Goal: Use online tool/utility: Use online tool/utility

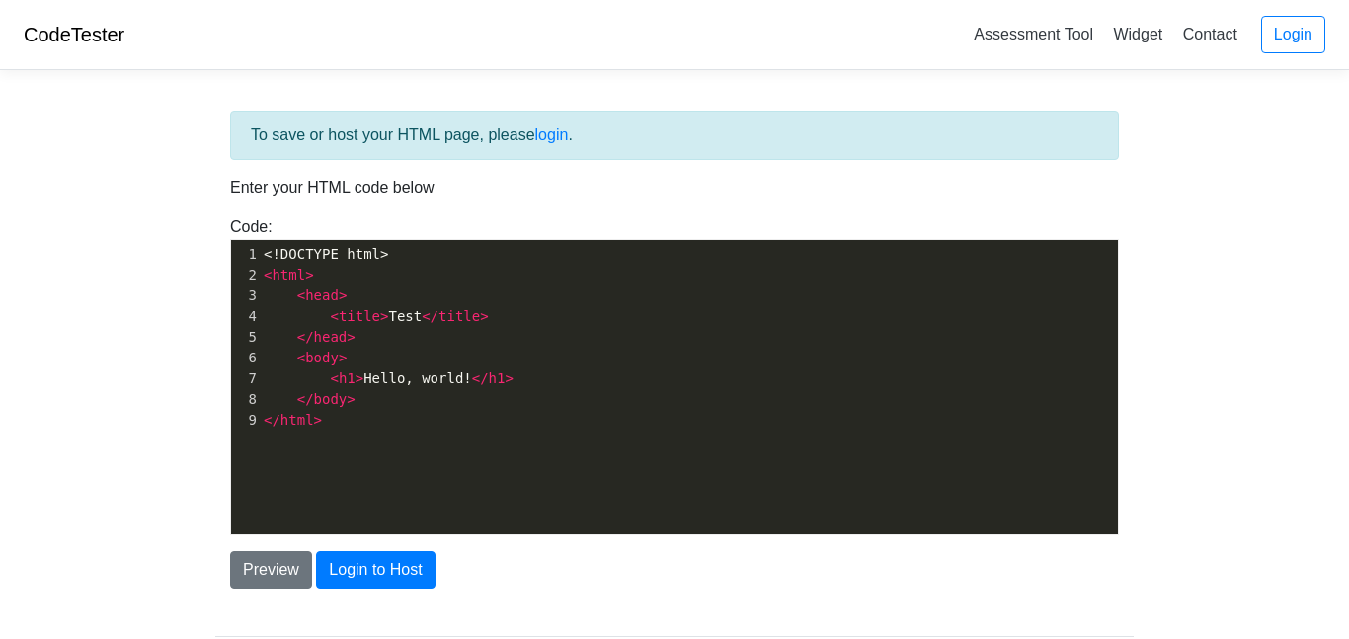
click at [440, 386] on span "< h1 > Hello, world! </ h1 >" at bounding box center [389, 378] width 250 height 16
type textarea "<!DOCTYPE html> <html> <head> <title>Test</title> </head> <body> <h1>Hello, wor…"
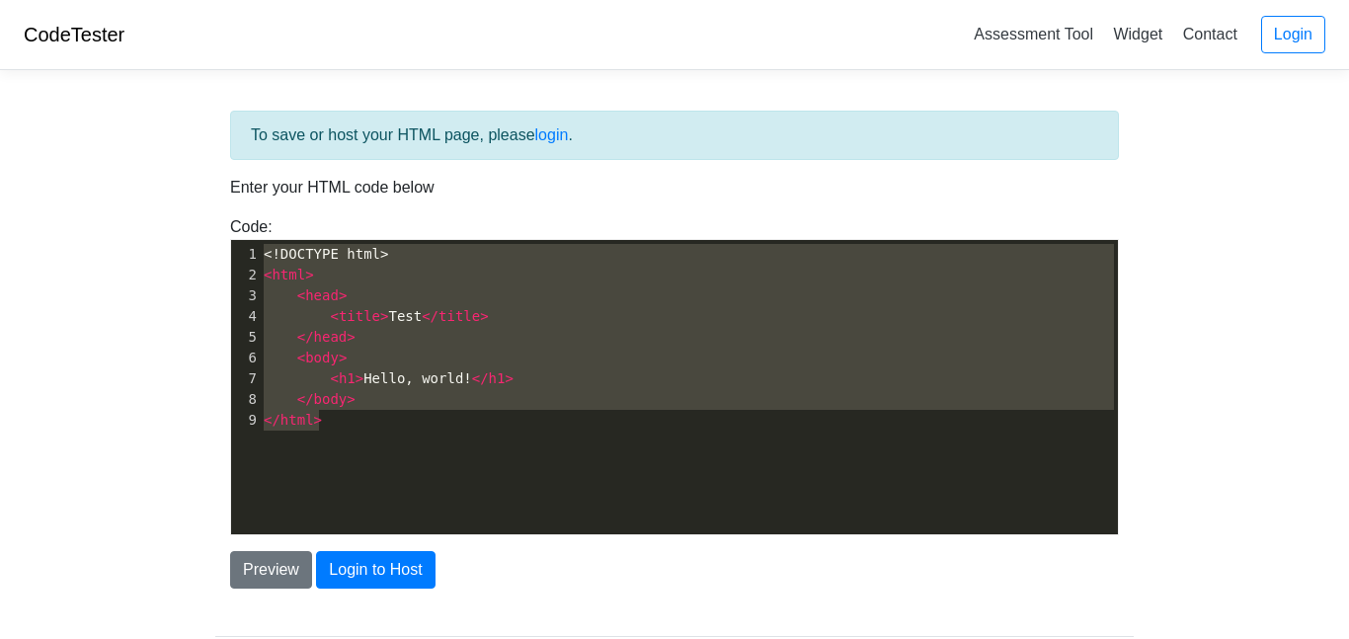
scroll to position [4401, 0]
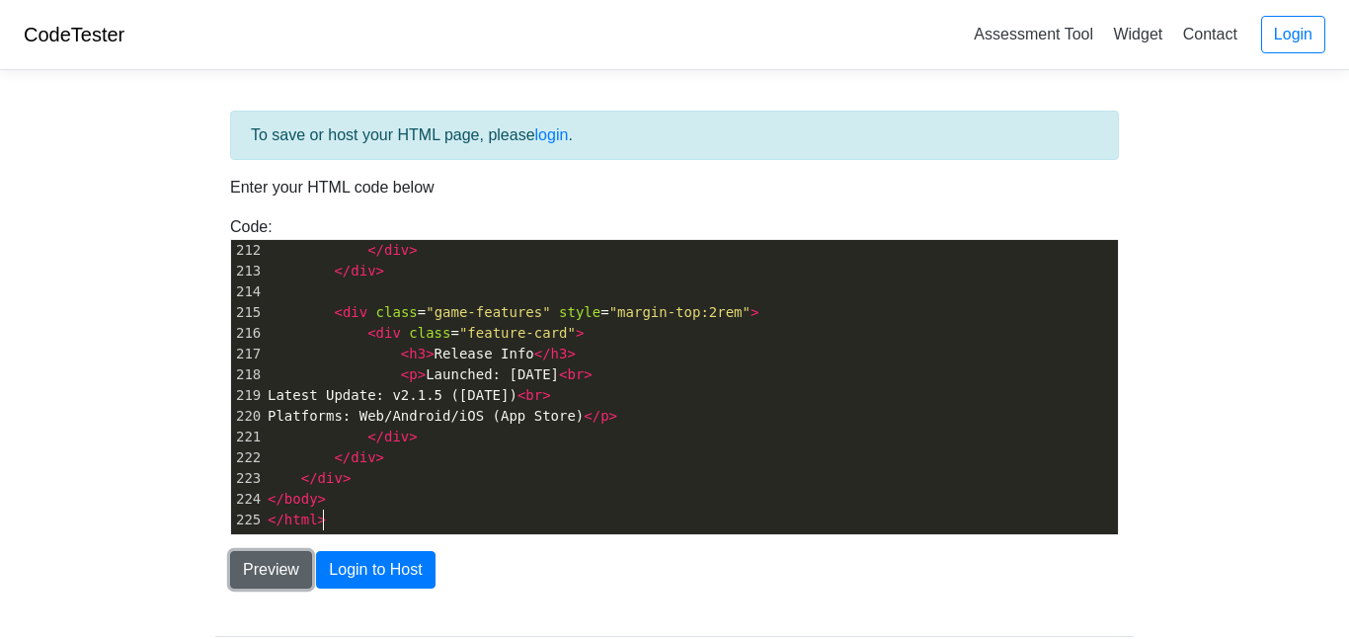
click at [287, 564] on button "Preview" at bounding box center [271, 570] width 82 height 38
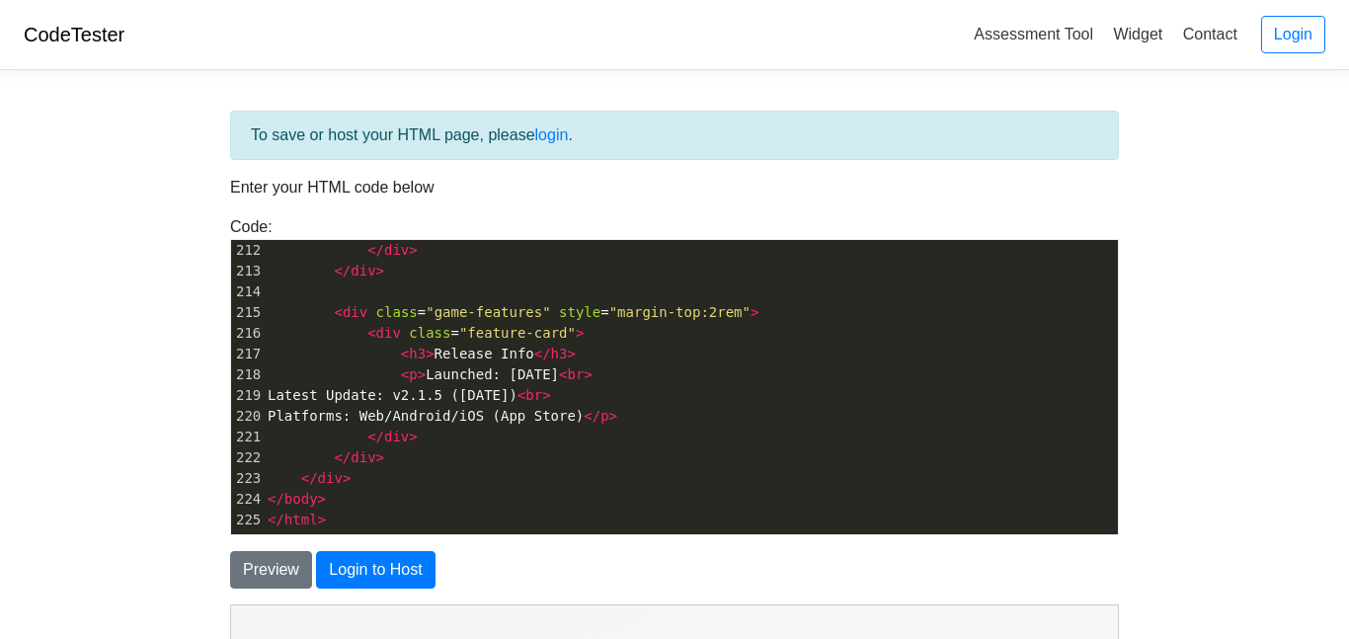
click at [127, 454] on body "CodeTester Assessment Tool Widget Contact Login To save or host your HTML page,…" at bounding box center [674, 564] width 1349 height 1129
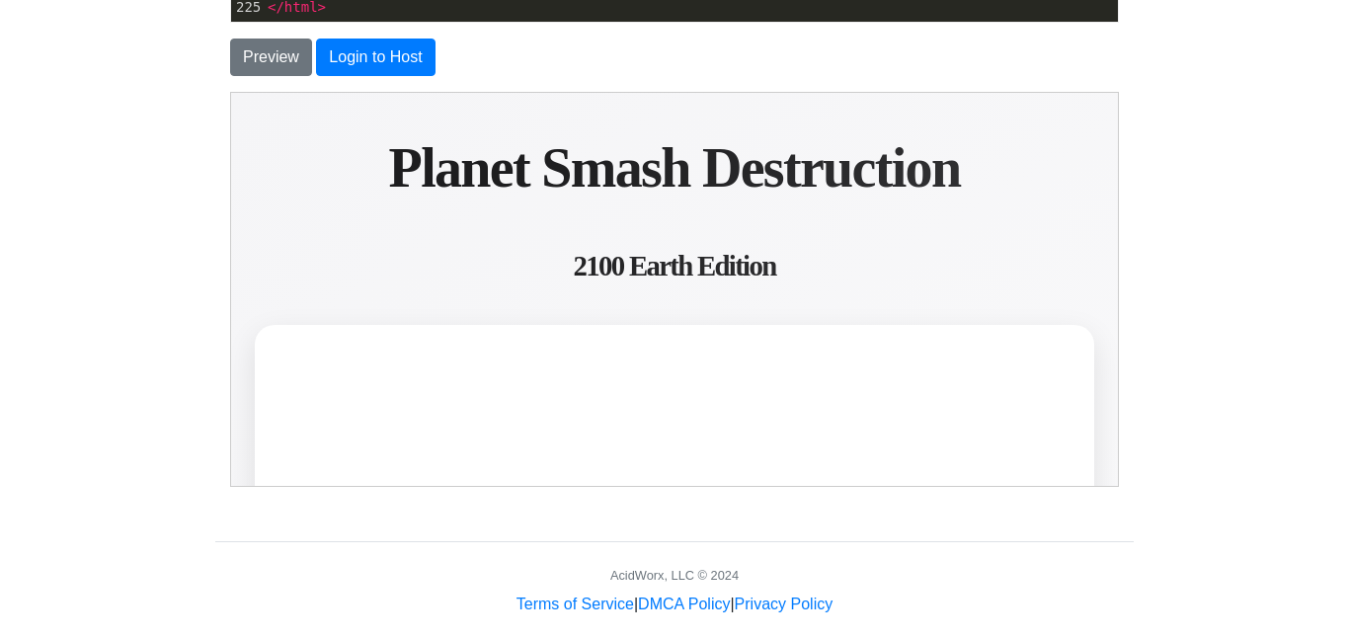
scroll to position [514, 0]
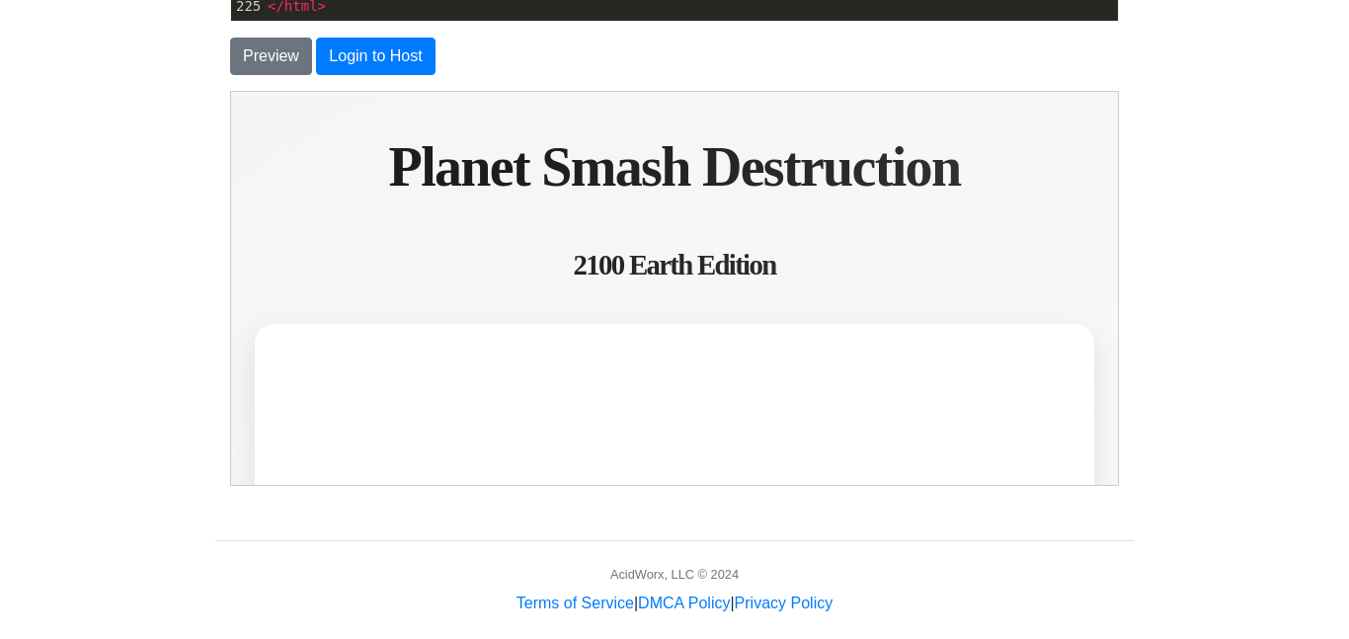
click at [614, 248] on span "2100 Earth Edition" at bounding box center [674, 264] width 202 height 32
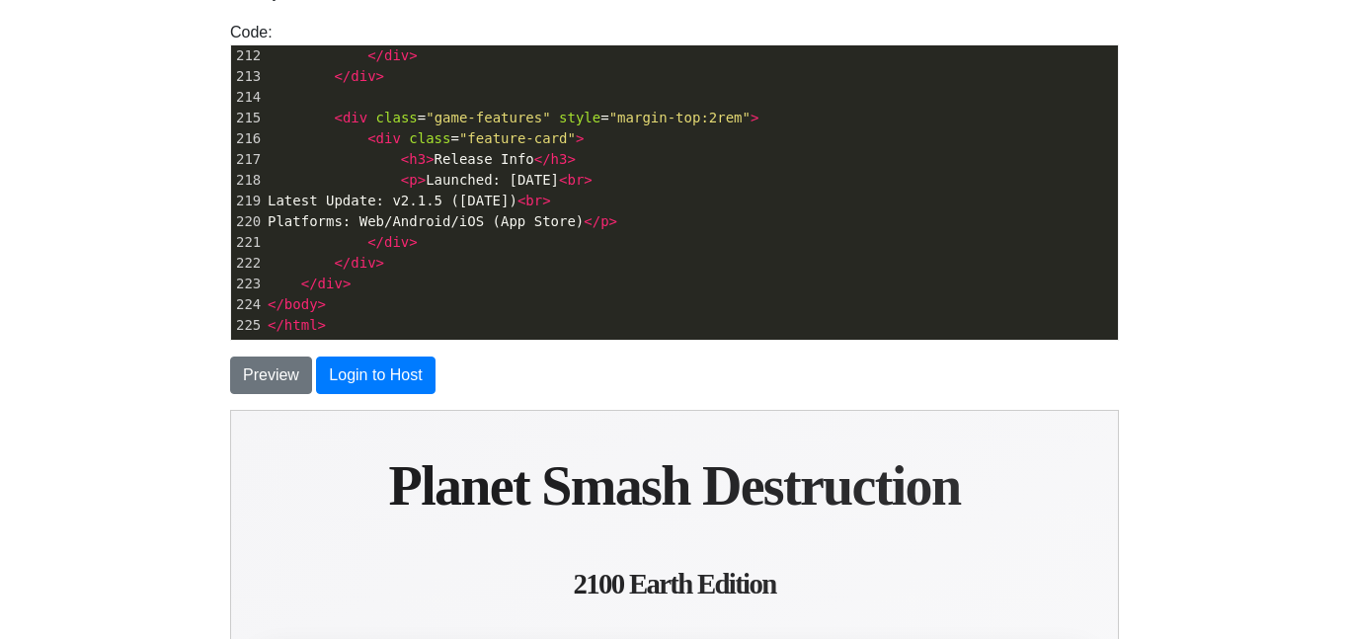
scroll to position [142, 0]
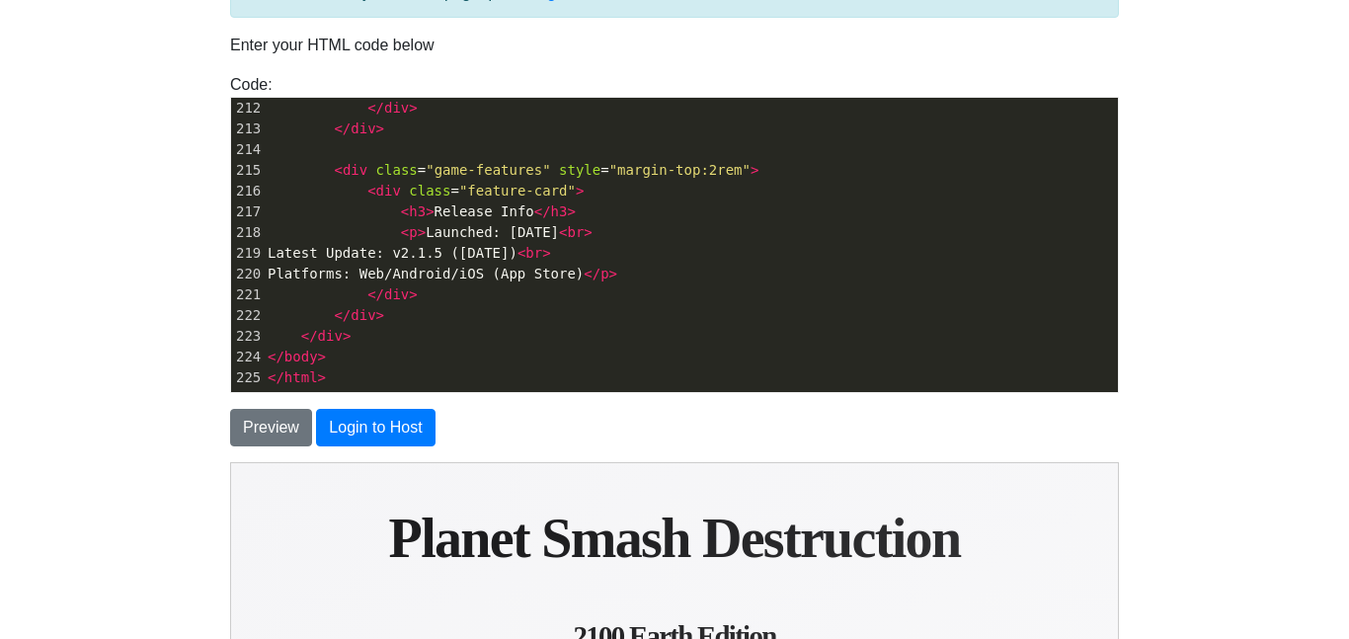
click at [584, 224] on span "br" at bounding box center [575, 232] width 17 height 16
type textarea "<!DOCTYPE html> <html lang="en"> <head> <meta charset="UTF-8"> <meta name="view…"
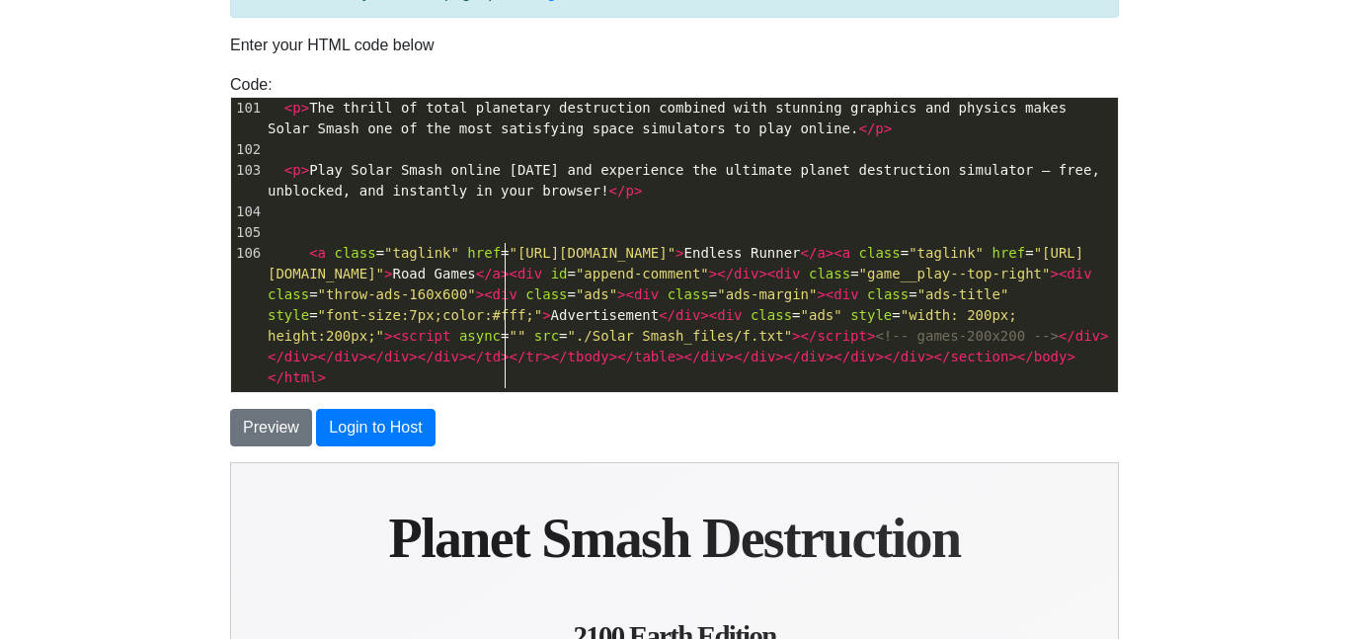
scroll to position [2078, 0]
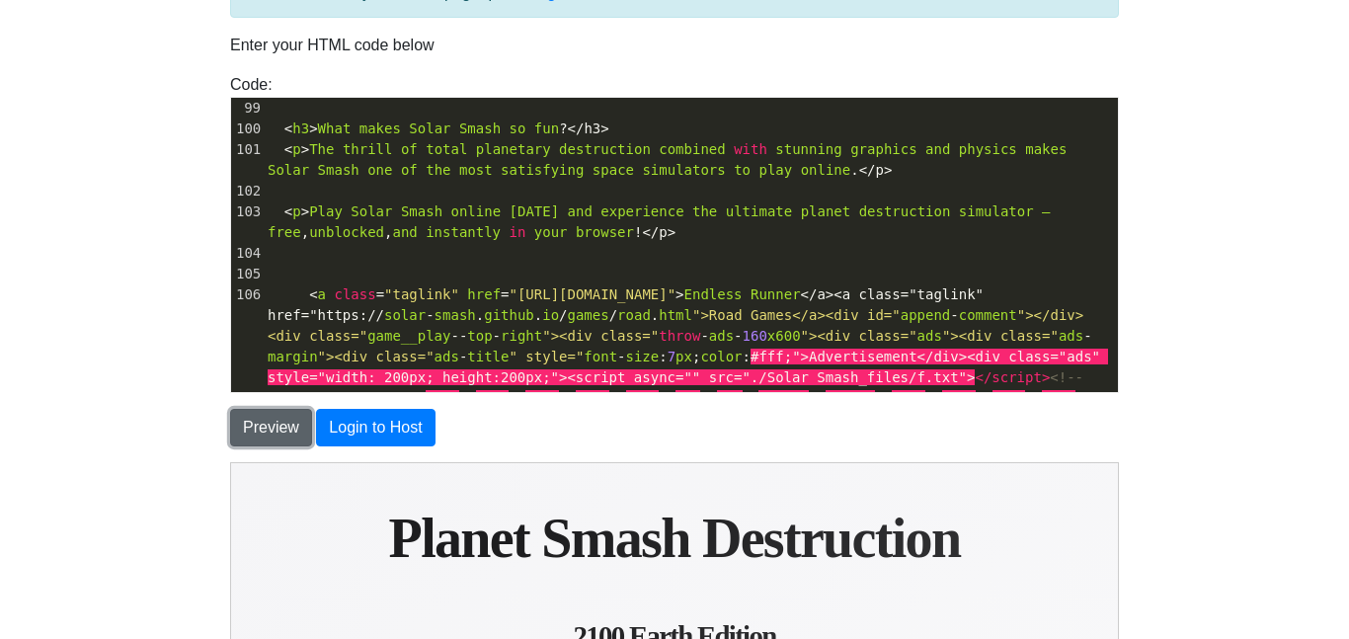
click at [286, 429] on button "Preview" at bounding box center [271, 428] width 82 height 38
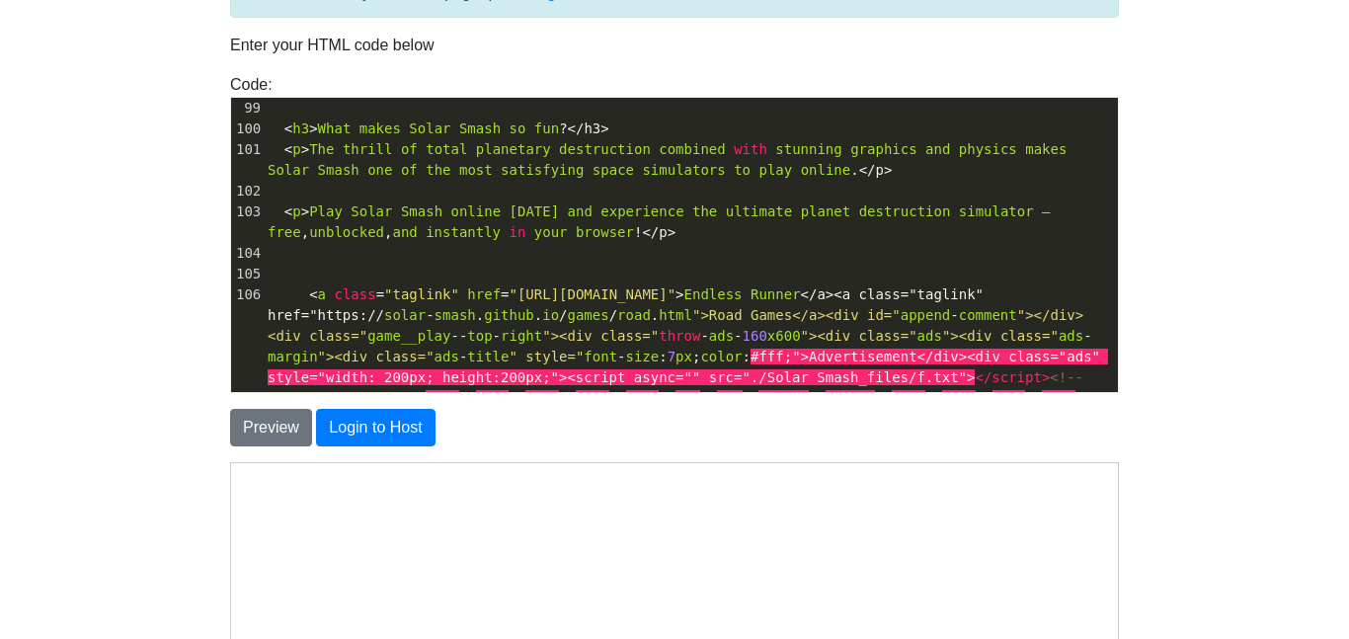
click at [103, 438] on body "CodeTester Assessment Tool Widget Contact Login To save or host your HTML page,…" at bounding box center [674, 422] width 1349 height 1129
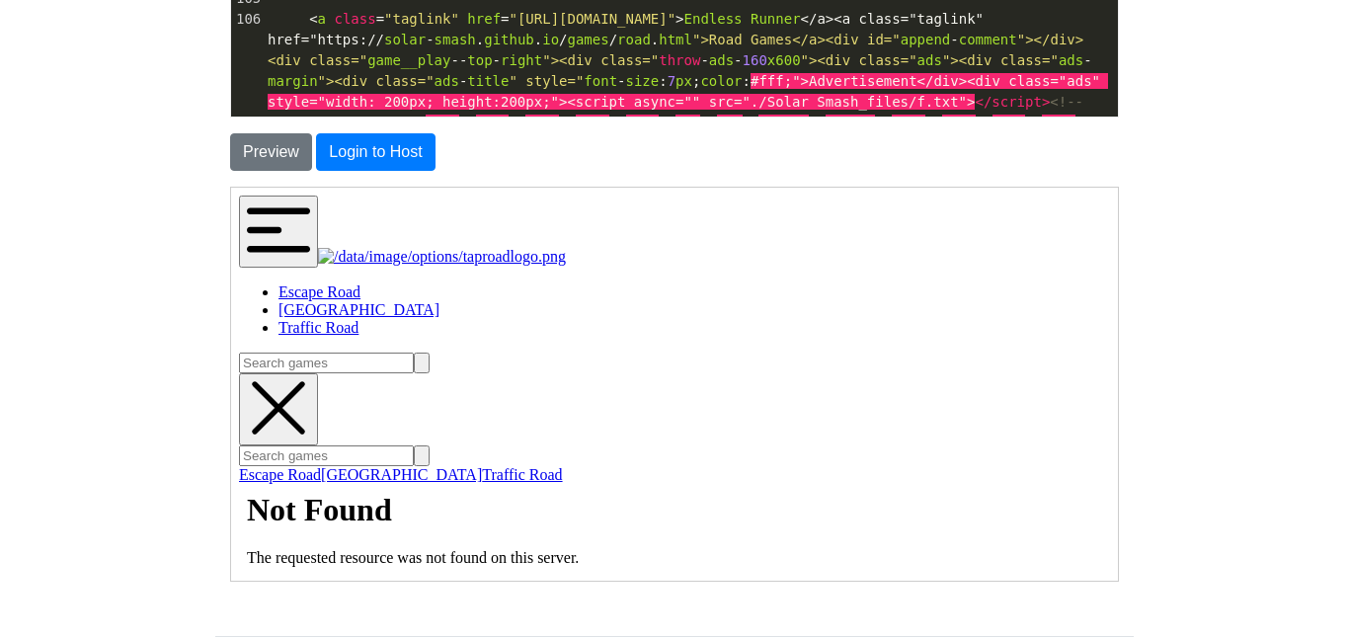
scroll to position [419, 0]
click at [354, 481] on link "Crossy Road" at bounding box center [400, 472] width 161 height 17
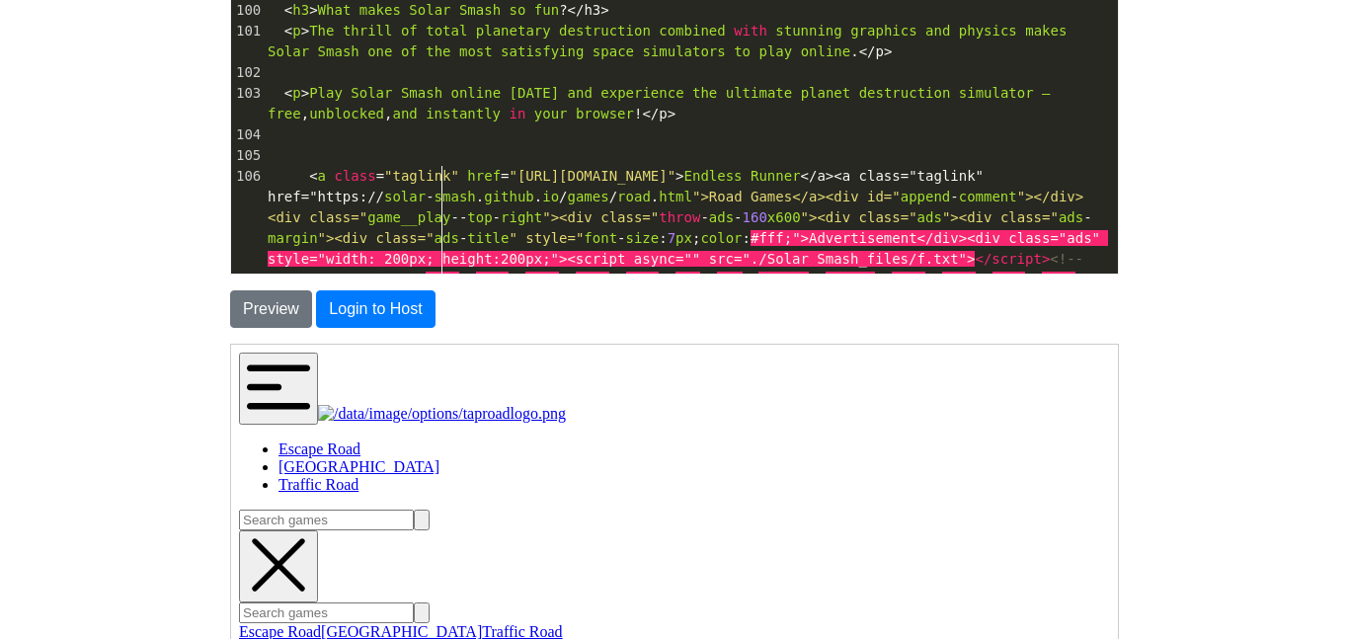
scroll to position [2119, 0]
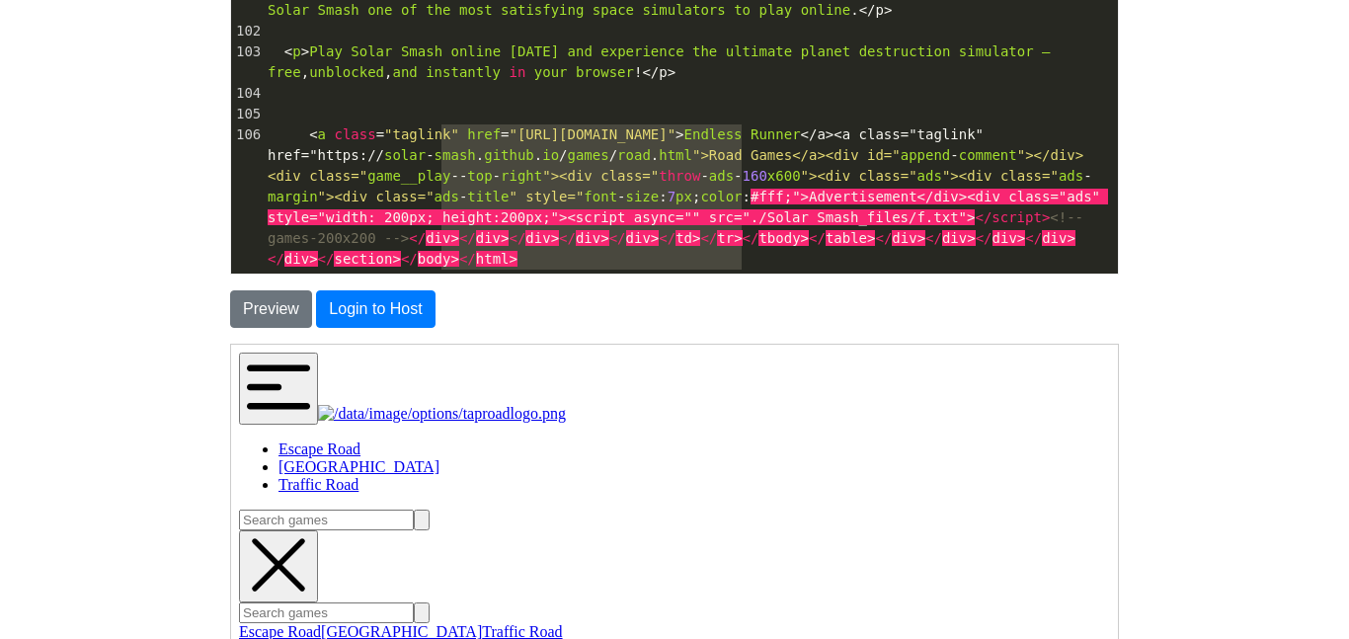
type textarea "v class="ads-title" style="font-size:7p"
drag, startPoint x: 439, startPoint y: 190, endPoint x: 747, endPoint y: 153, distance: 309.3
click at [747, 153] on span "< a class = "taglink" href = "https://solar-smash.github.io/games/endless-runne…" at bounding box center [688, 196] width 840 height 140
click at [651, 153] on span "road" at bounding box center [634, 155] width 34 height 16
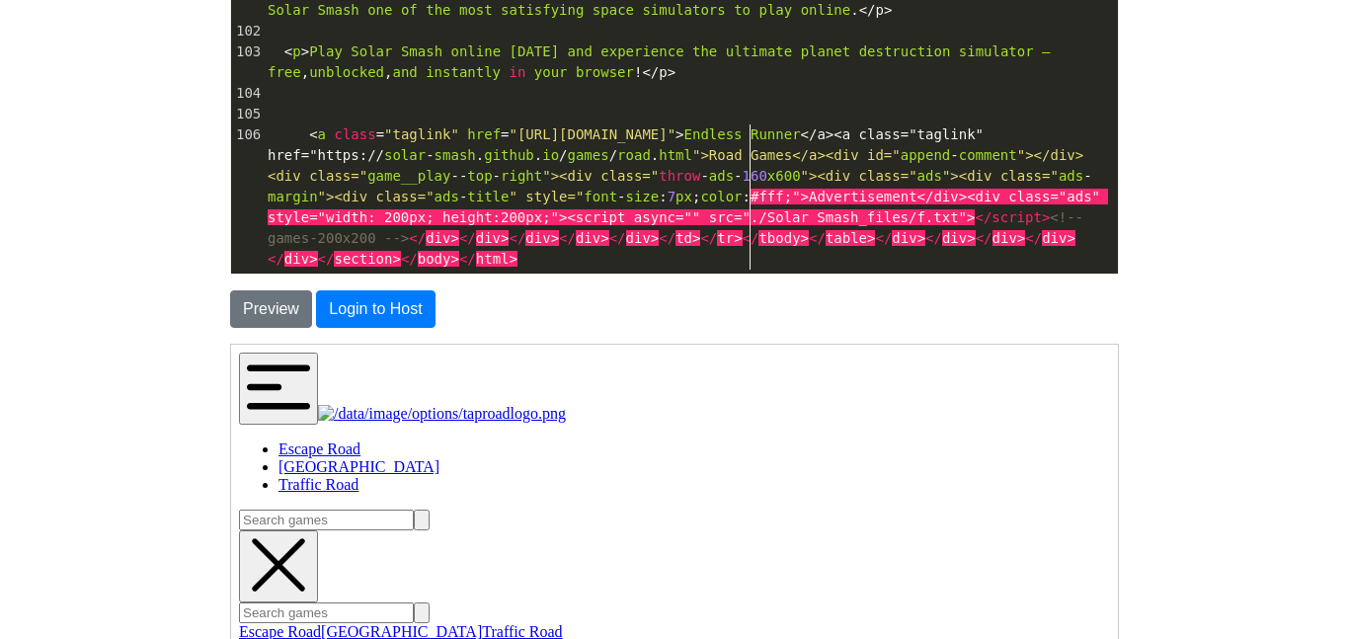
click at [651, 153] on span "road" at bounding box center [634, 155] width 34 height 16
type textarea "7px"
click at [651, 153] on span "road" at bounding box center [634, 155] width 34 height 16
click at [809, 134] on span "<" at bounding box center [805, 134] width 8 height 16
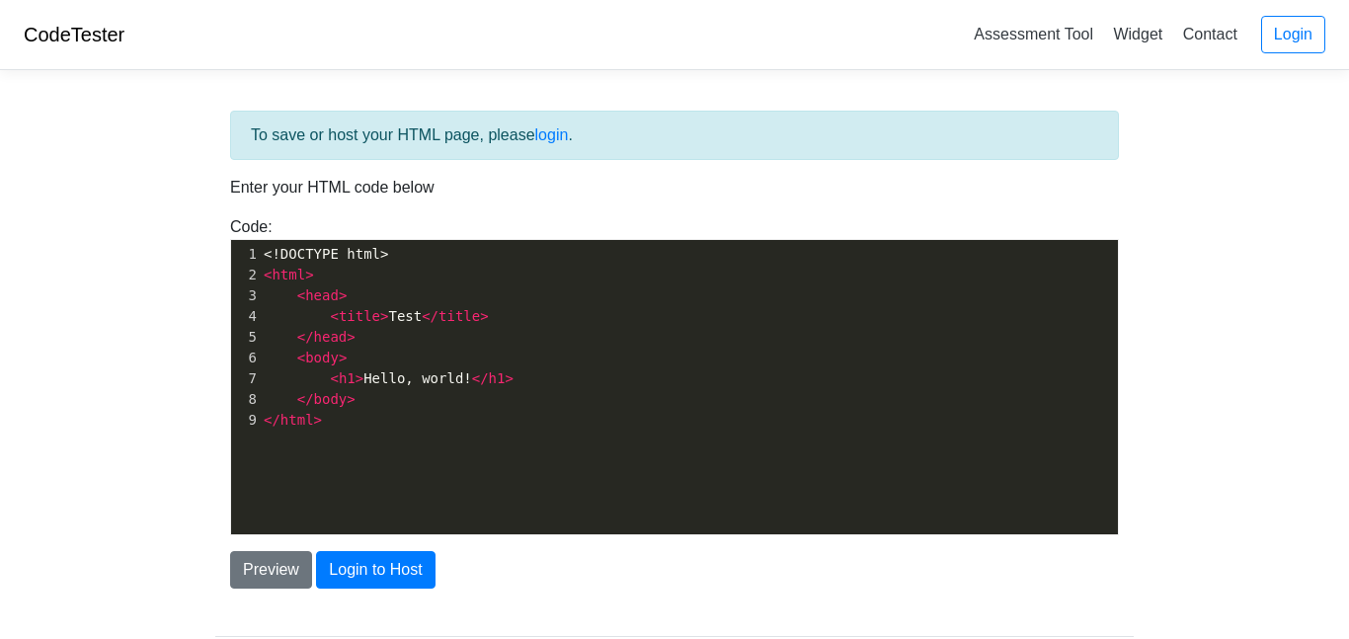
click at [381, 399] on pre "</ body >" at bounding box center [689, 399] width 858 height 21
type textarea "<!DOCTYPE html> <html> <head> <title>Test</title> </head> <body> <h1>Hello, wor…"
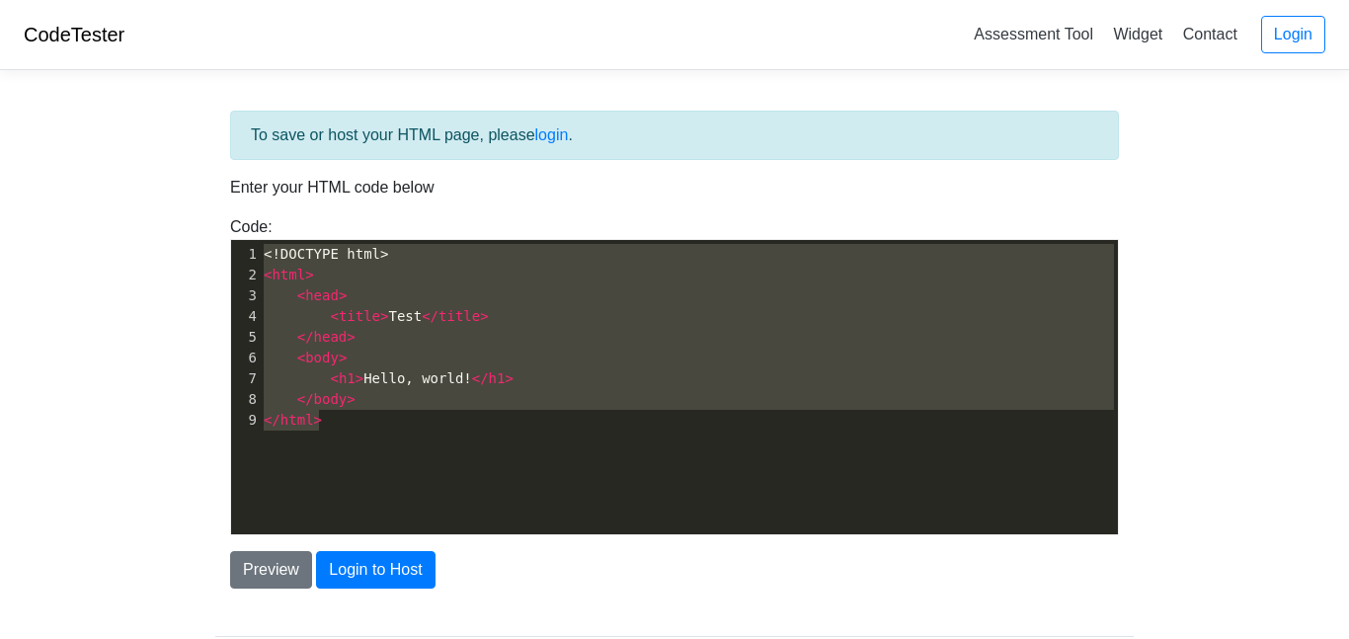
scroll to position [626, 0]
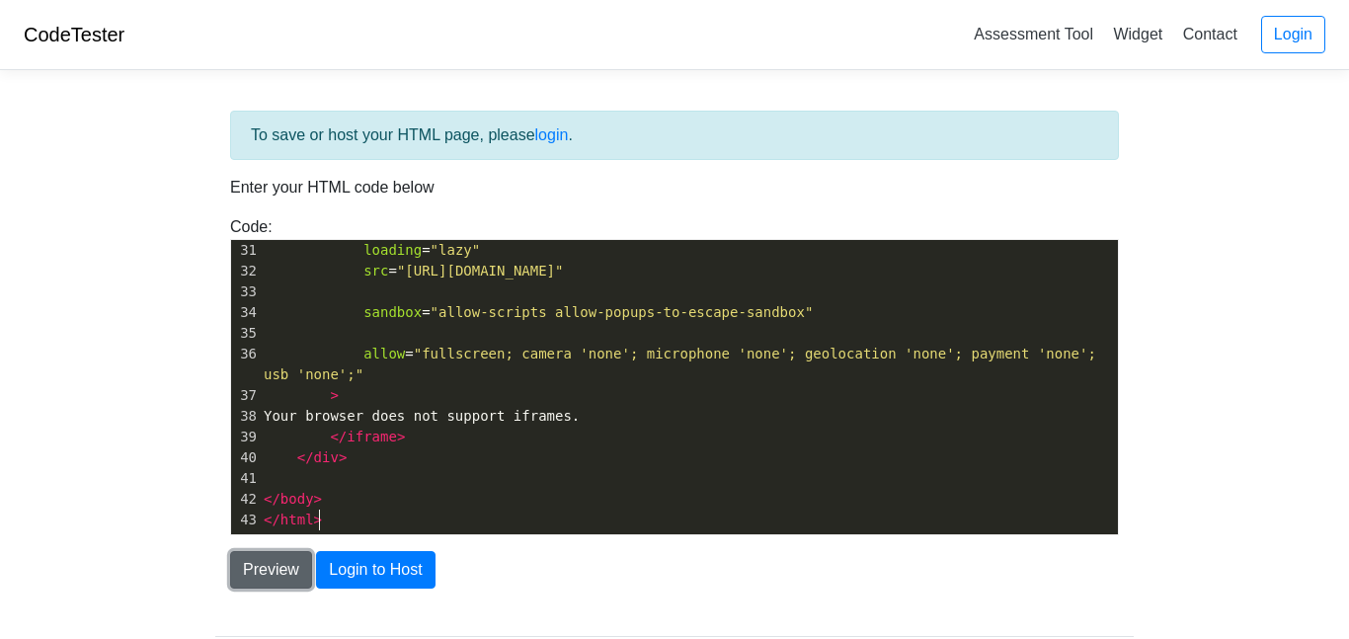
click at [285, 579] on button "Preview" at bounding box center [271, 570] width 82 height 38
click at [217, 551] on div "Preview Login to Host" at bounding box center [674, 570] width 918 height 38
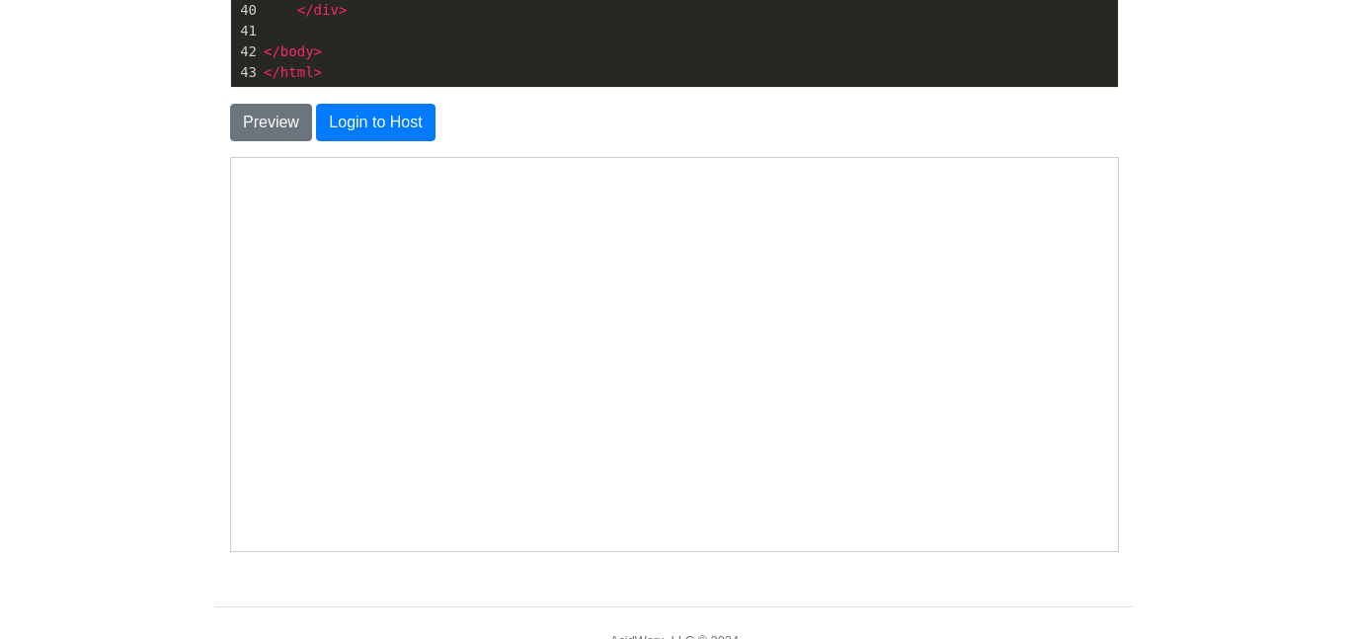
scroll to position [474, 0]
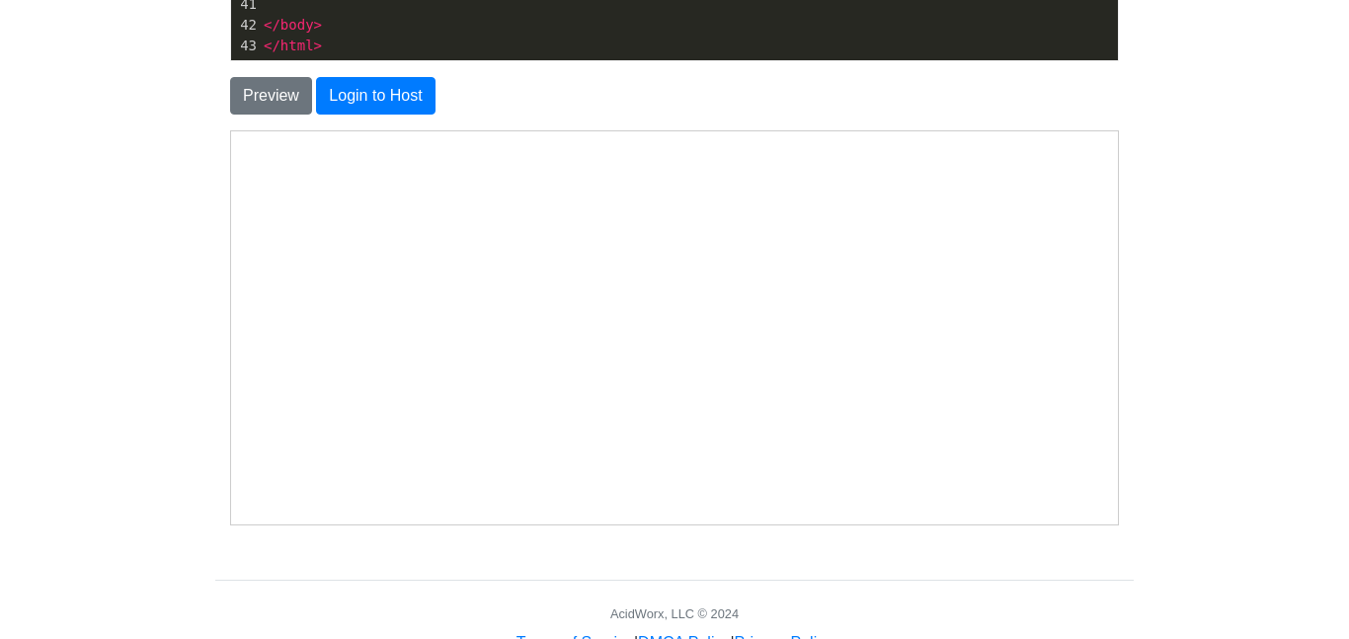
type textarea "<!DOCTYPE html> <html lang="en"> <head> <meta charset="UTF-8"> <meta name="view…"
click at [253, 95] on button "Preview" at bounding box center [271, 96] width 82 height 38
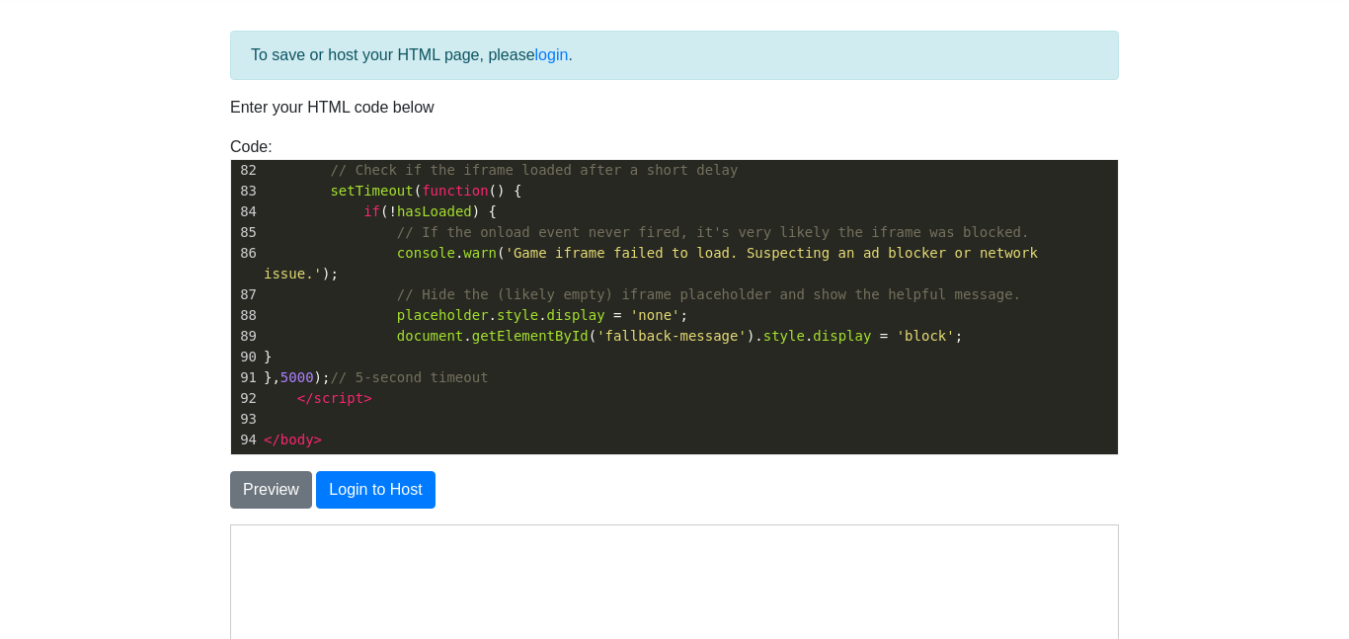
scroll to position [79, 0]
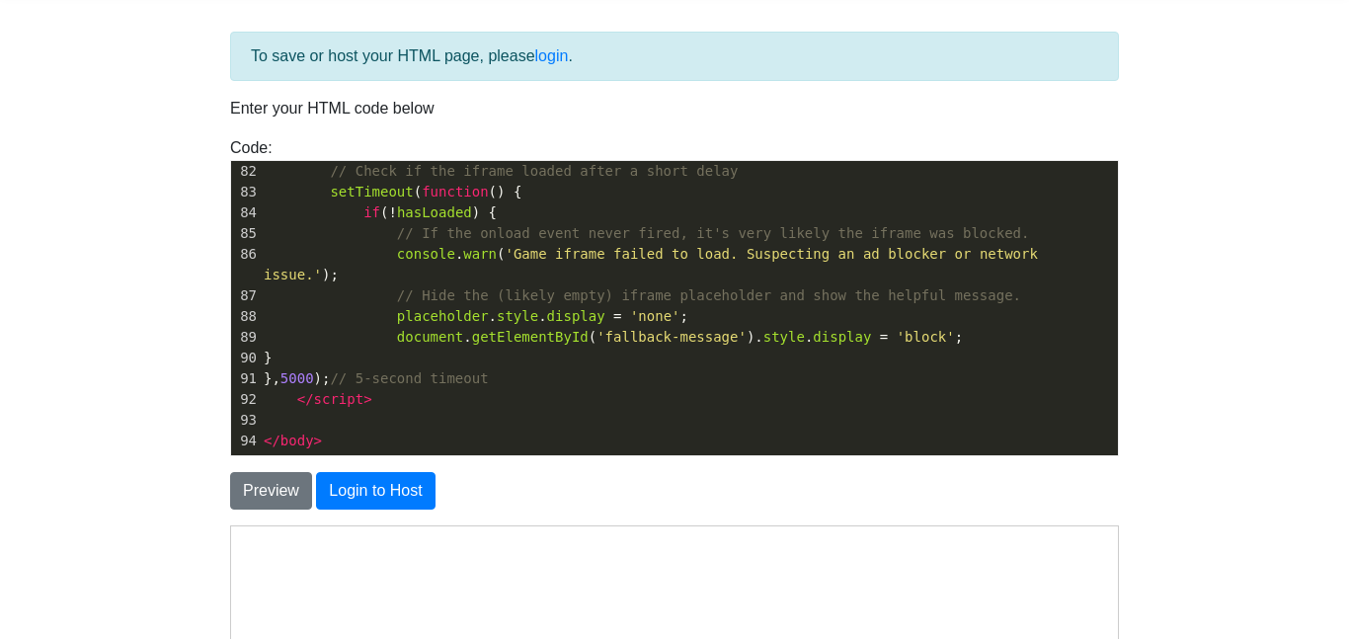
click at [693, 368] on pre "}, 5000 ); // 5-second timeout" at bounding box center [689, 378] width 858 height 21
type textarea "<!DOCTYPE html> <html lang="en"> <head> <meta charset="UTF-8"> <meta name="view…"
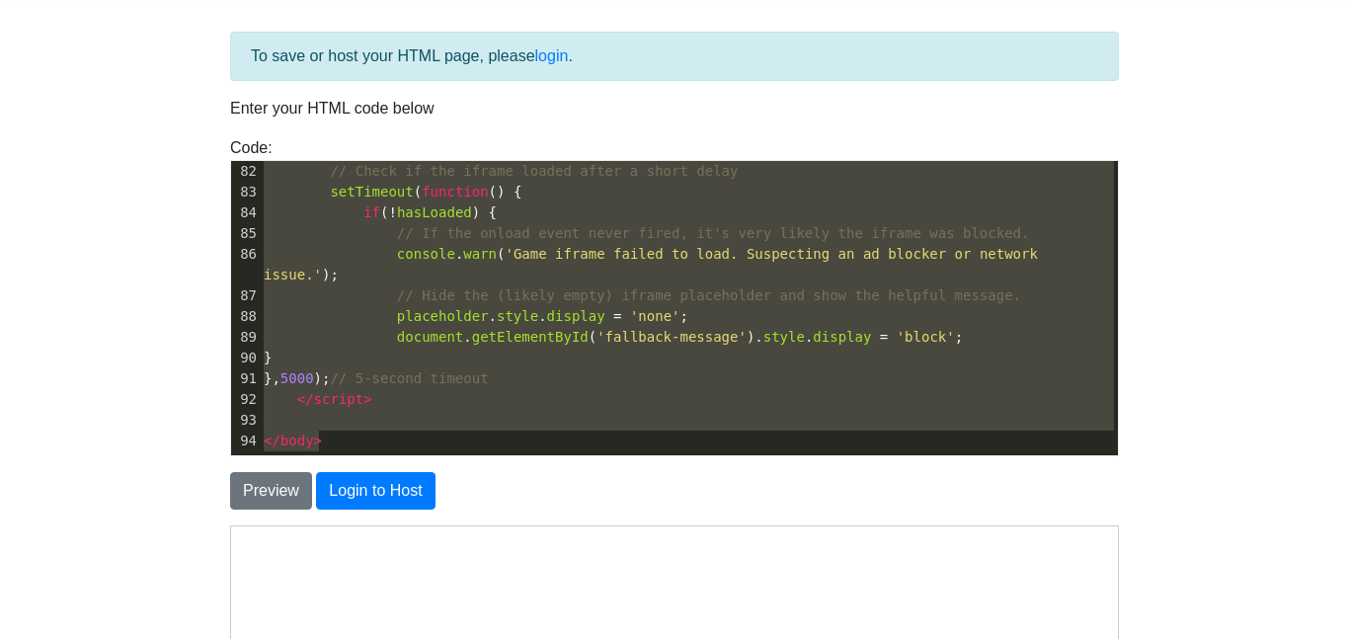
scroll to position [274, 0]
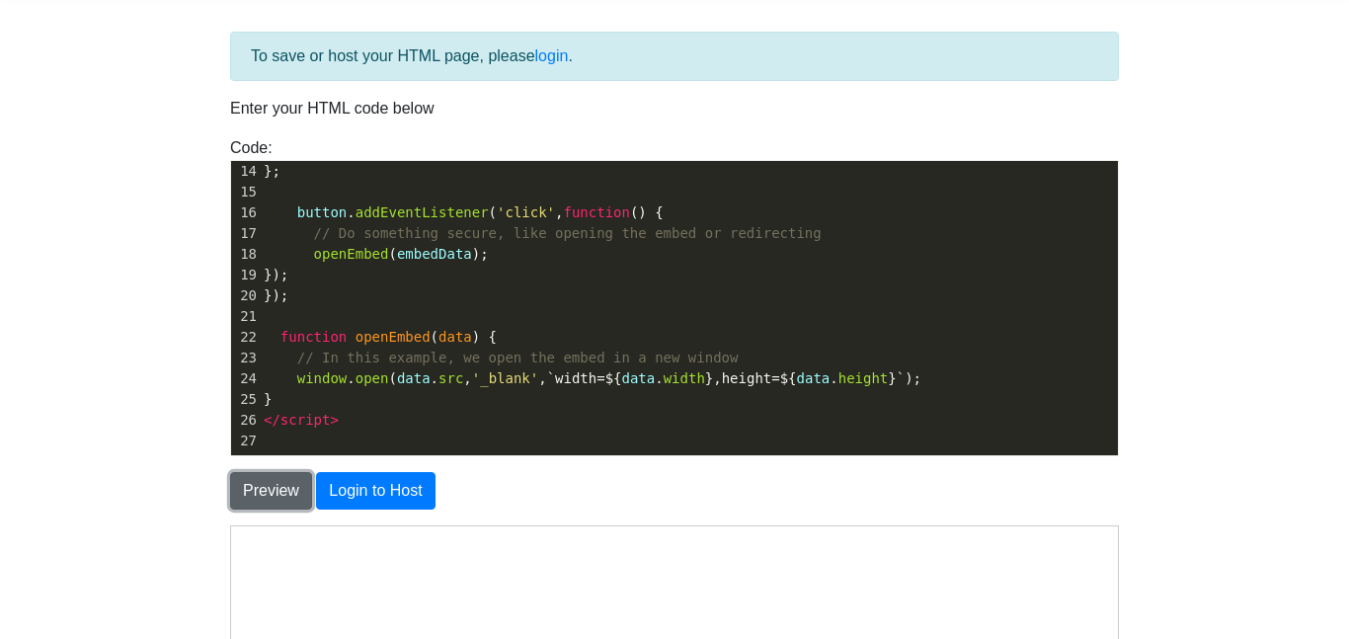
click at [253, 496] on button "Preview" at bounding box center [271, 491] width 82 height 38
click at [134, 501] on body "CodeTester Assessment Tool Widget Contact Login To save or host your HTML page,…" at bounding box center [674, 485] width 1349 height 1129
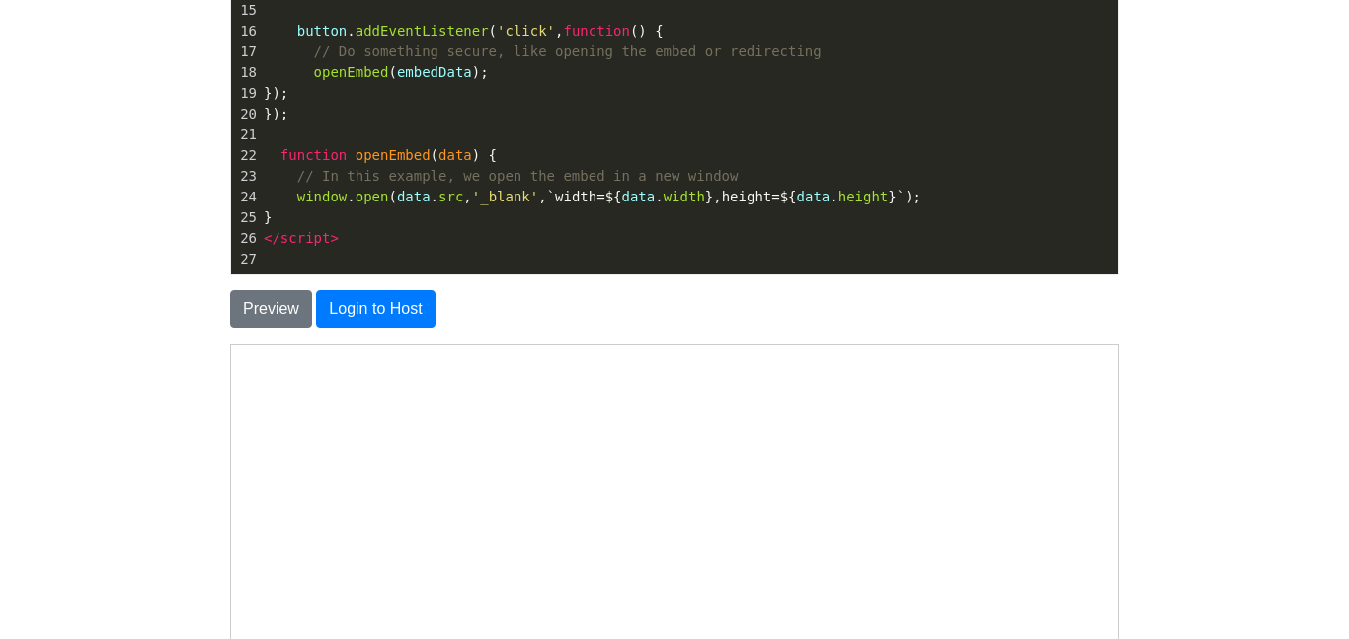
scroll to position [316, 0]
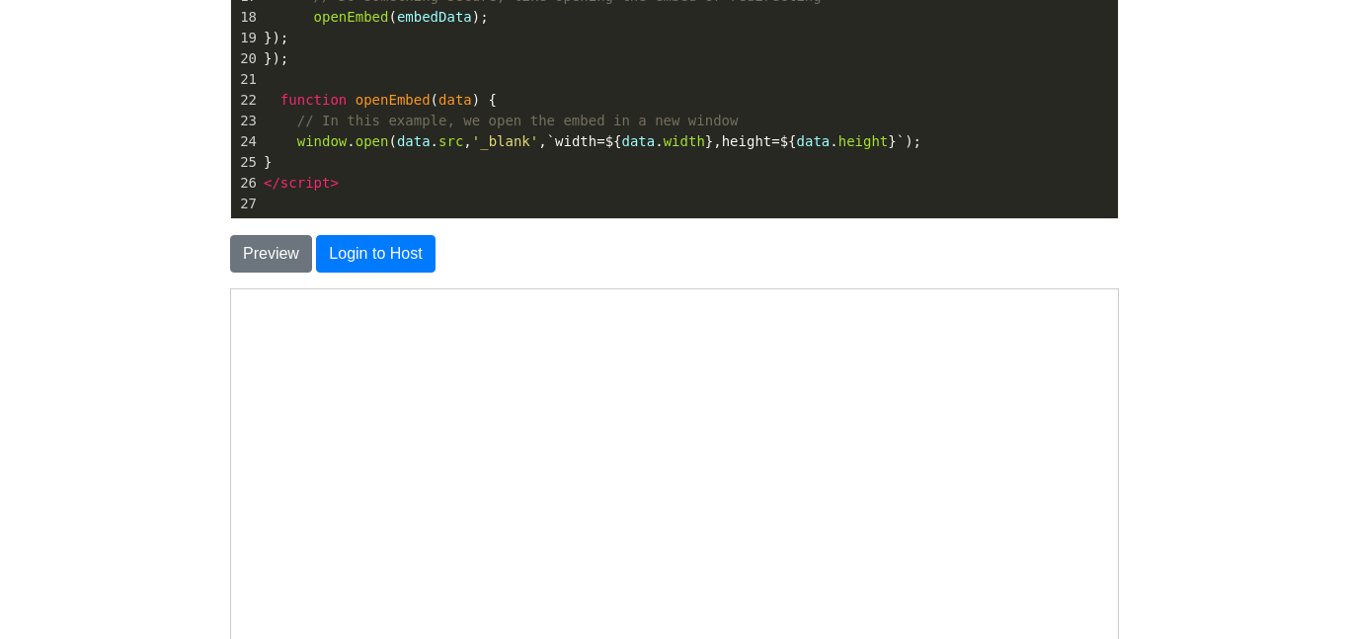
click at [183, 345] on body "CodeTester Assessment Tool Widget Contact Login To save or host your HTML page,…" at bounding box center [674, 248] width 1349 height 1129
click at [340, 65] on pre "});" at bounding box center [689, 58] width 858 height 21
type textarea "<button id="show-embed" data-width="800" data-height="600" data-src="https://ww…"
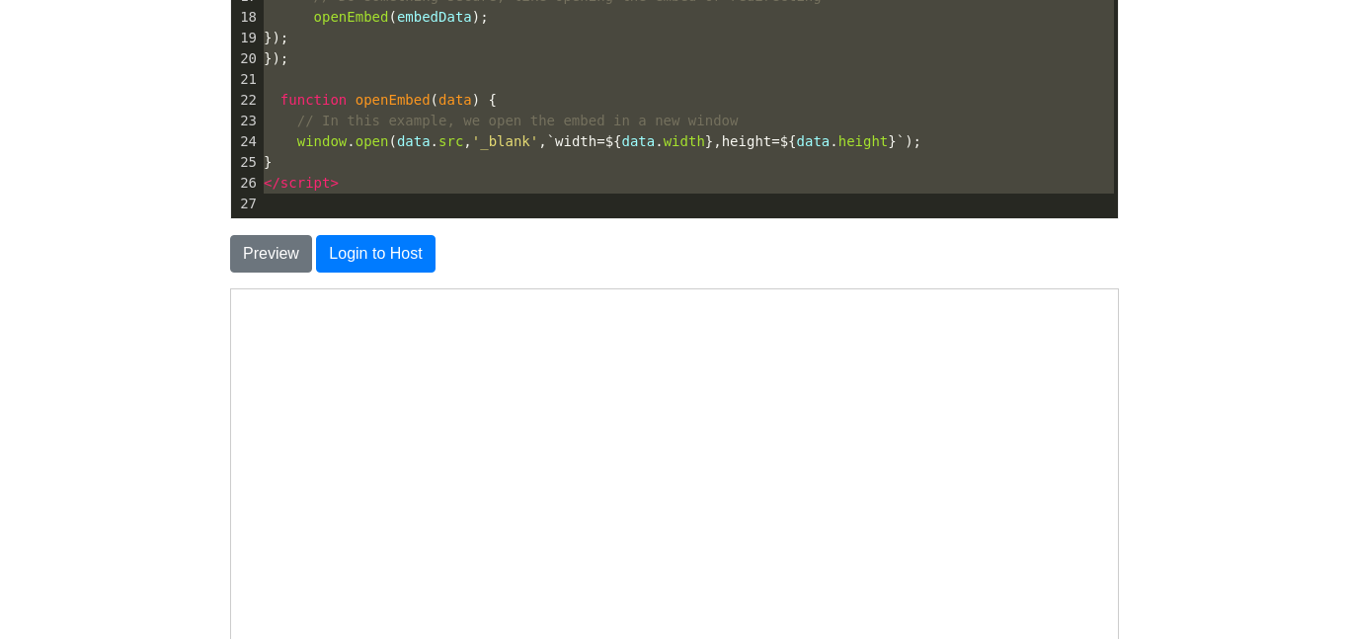
scroll to position [1746, 0]
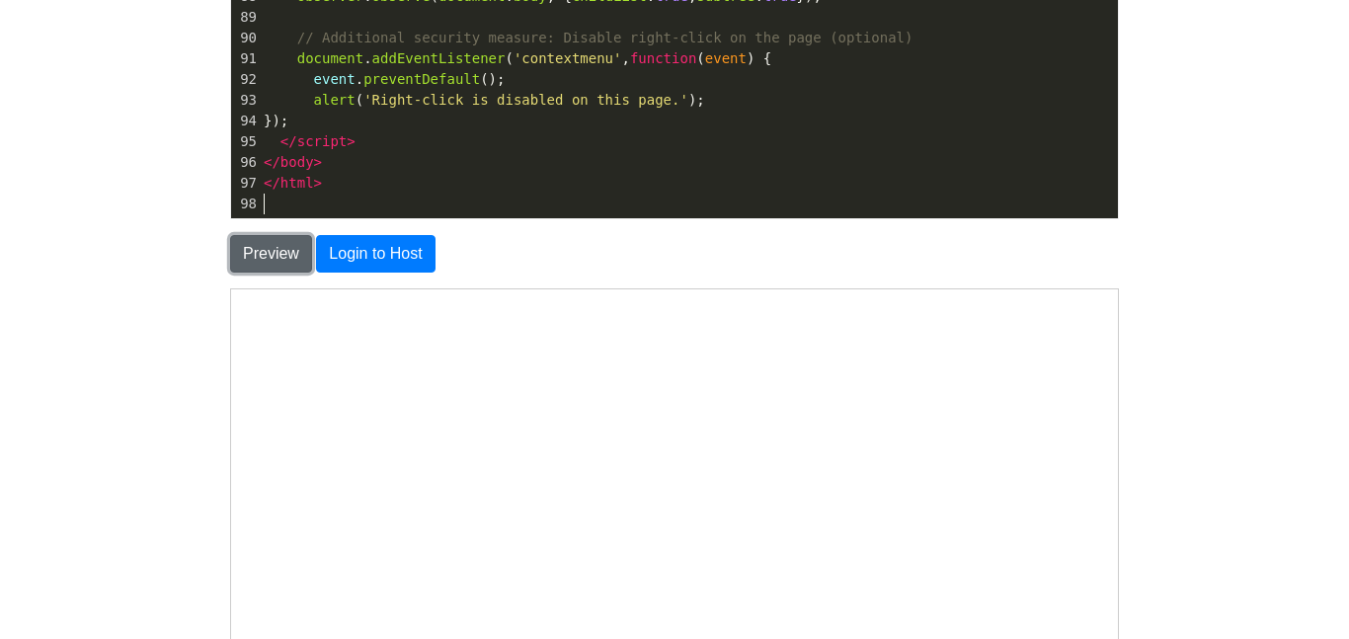
click at [273, 250] on button "Preview" at bounding box center [271, 254] width 82 height 38
click at [255, 264] on button "Preview" at bounding box center [271, 254] width 82 height 38
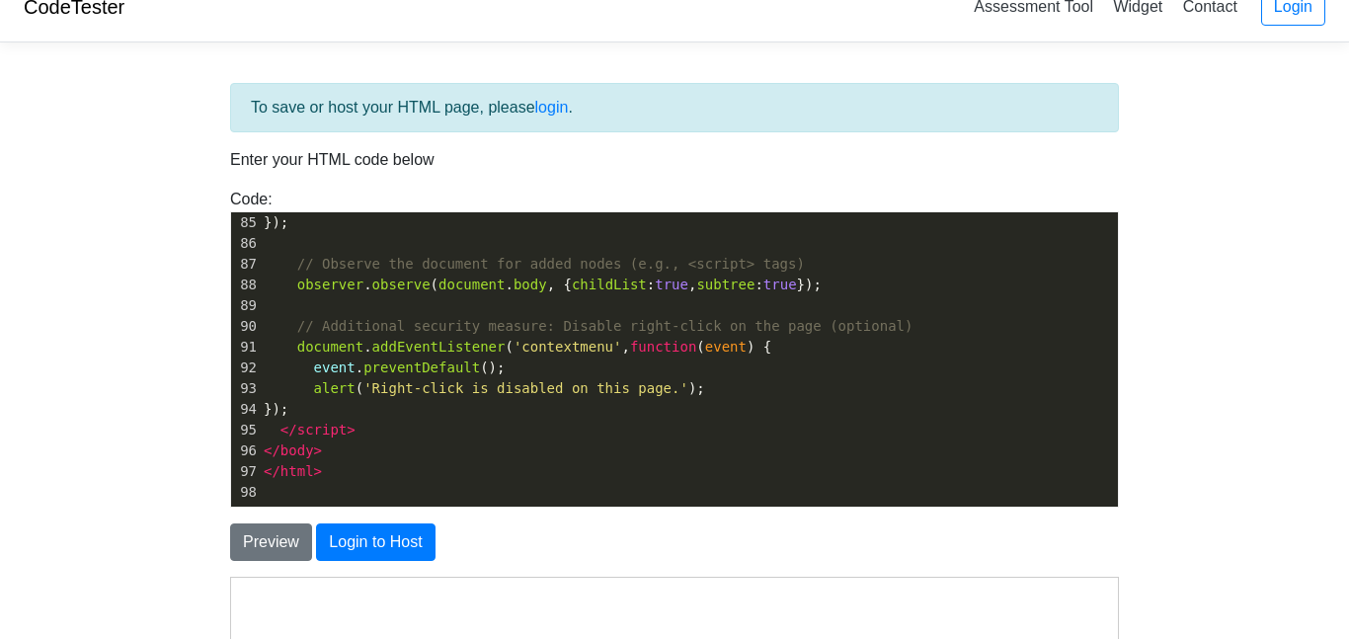
scroll to position [0, 0]
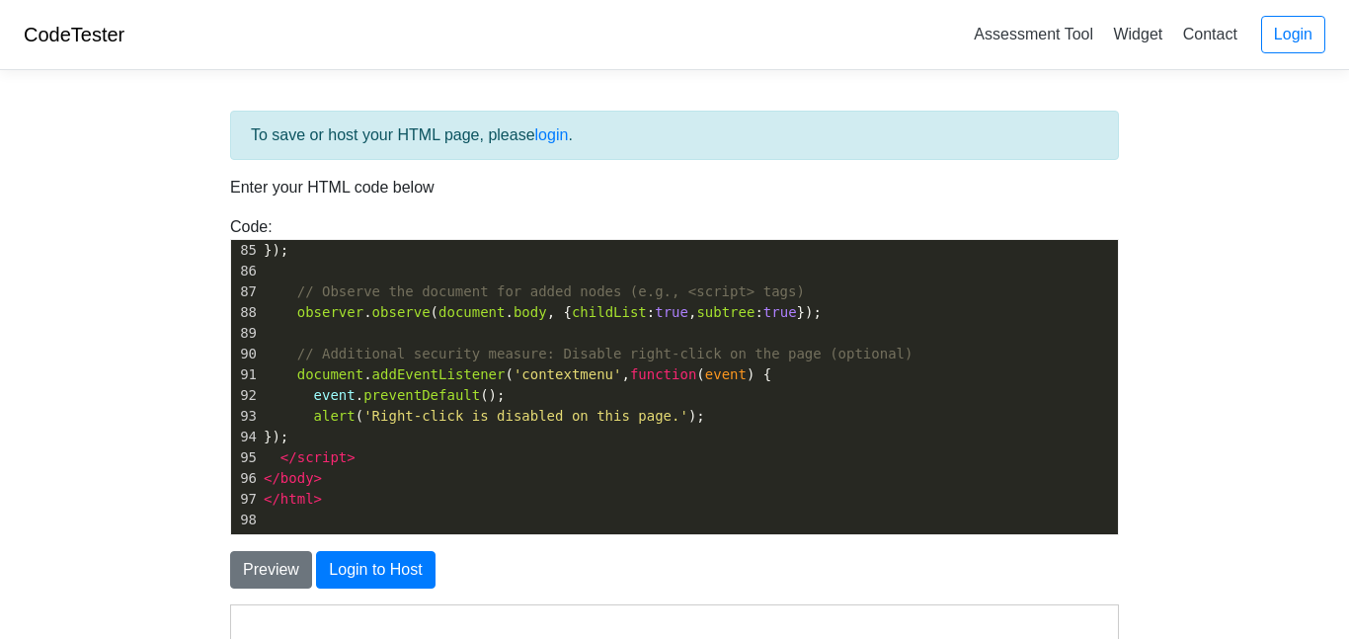
click at [365, 354] on span "// Additional security measure: Disable right-click on the page (optional)" at bounding box center [605, 354] width 616 height 16
type textarea "<!DOCTYPE html> <html lang="en"> <head> <meta charset="UTF-8"> <meta name="view…"
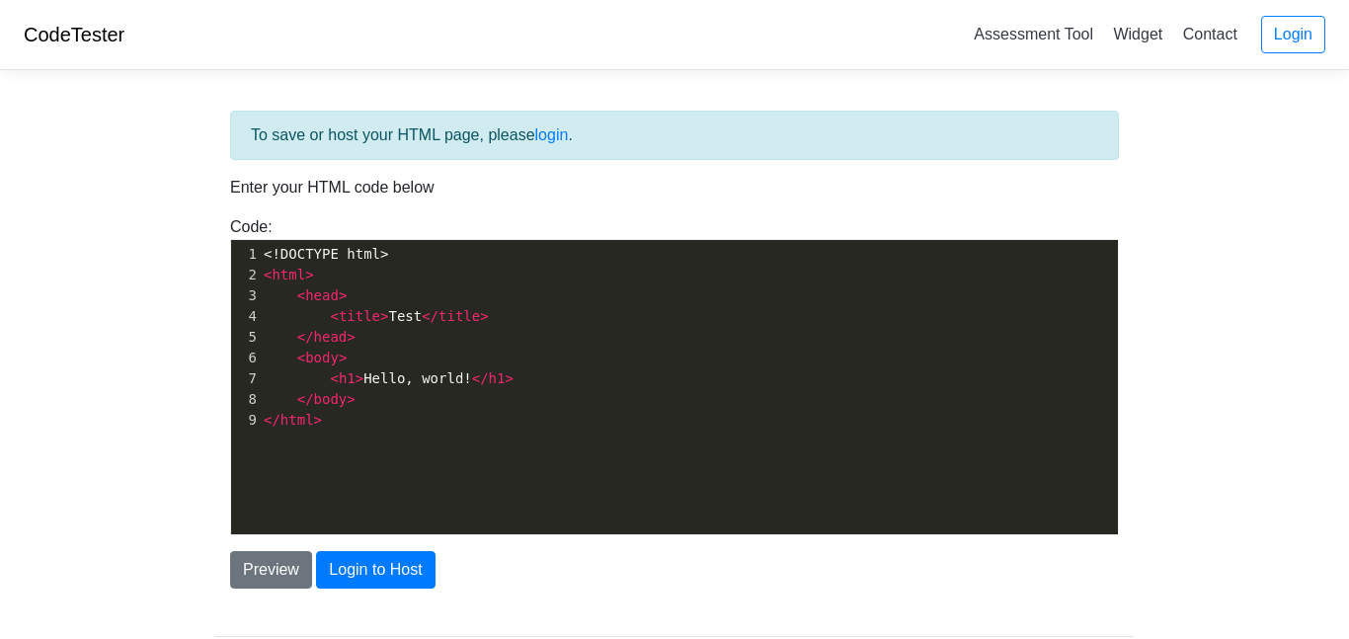
click at [447, 312] on span "title" at bounding box center [458, 316] width 41 height 16
type textarea "<!DOCTYPE html> <html> <head> <title>Test</title> </head> <body> <h1>Hello, wor…"
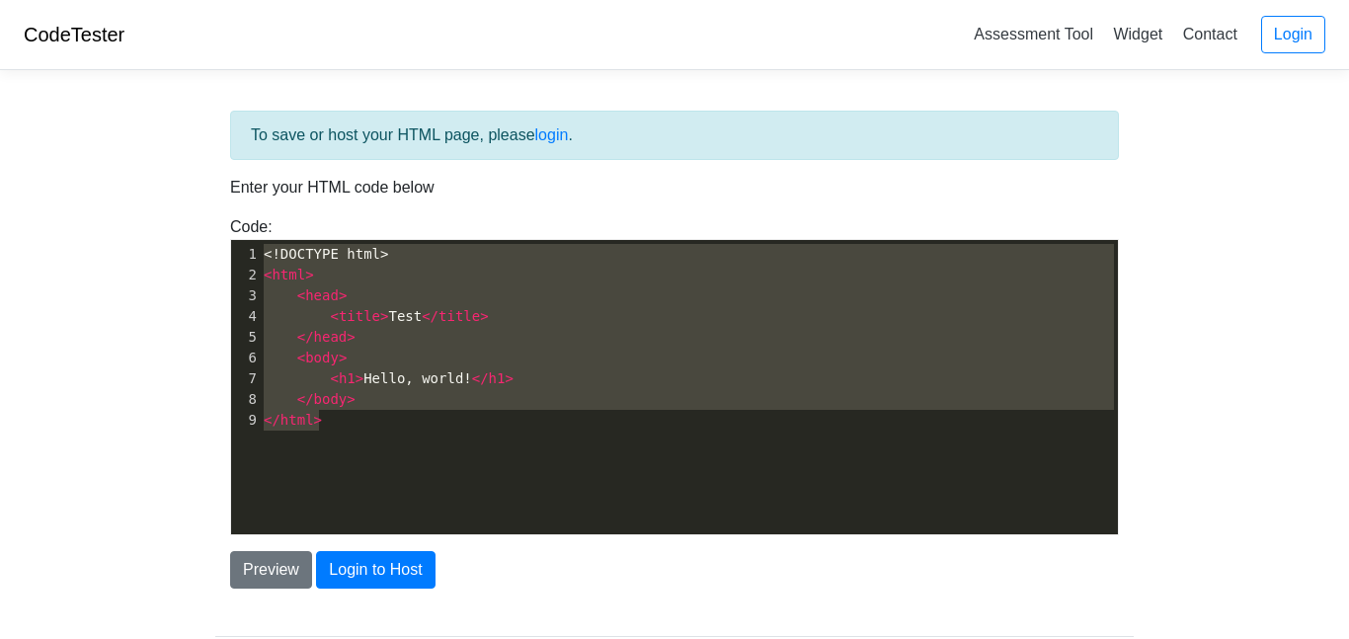
scroll to position [1746, 0]
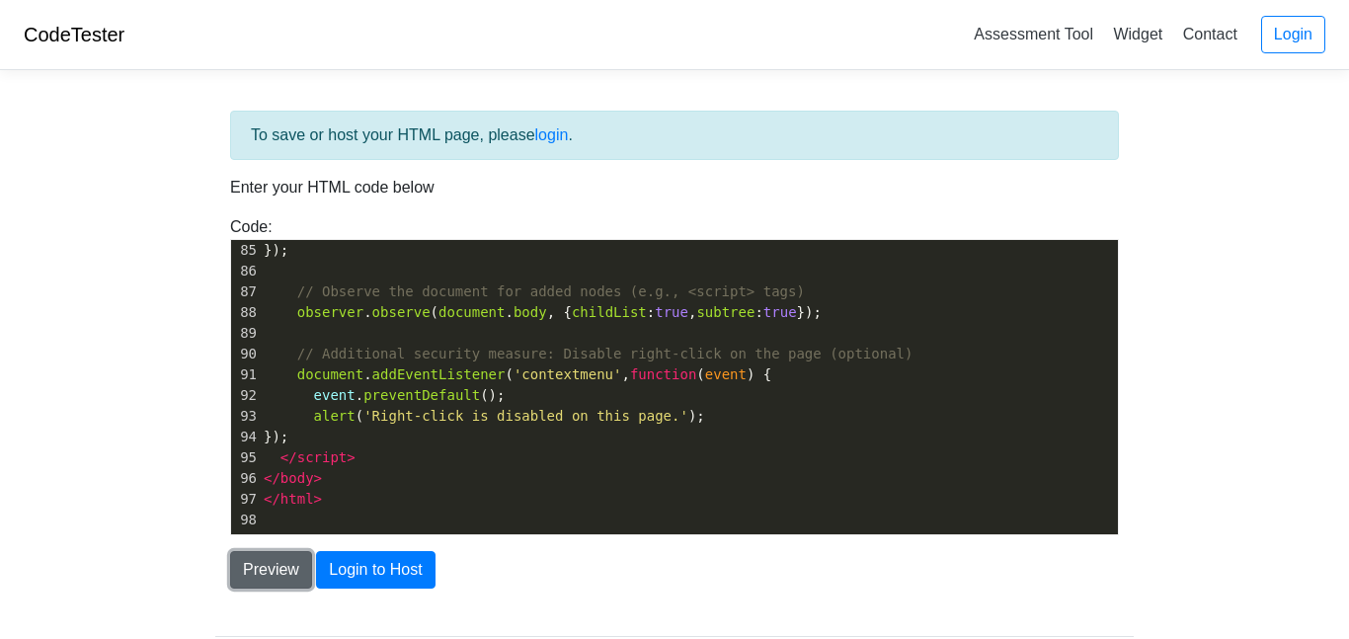
click at [247, 568] on button "Preview" at bounding box center [271, 570] width 82 height 38
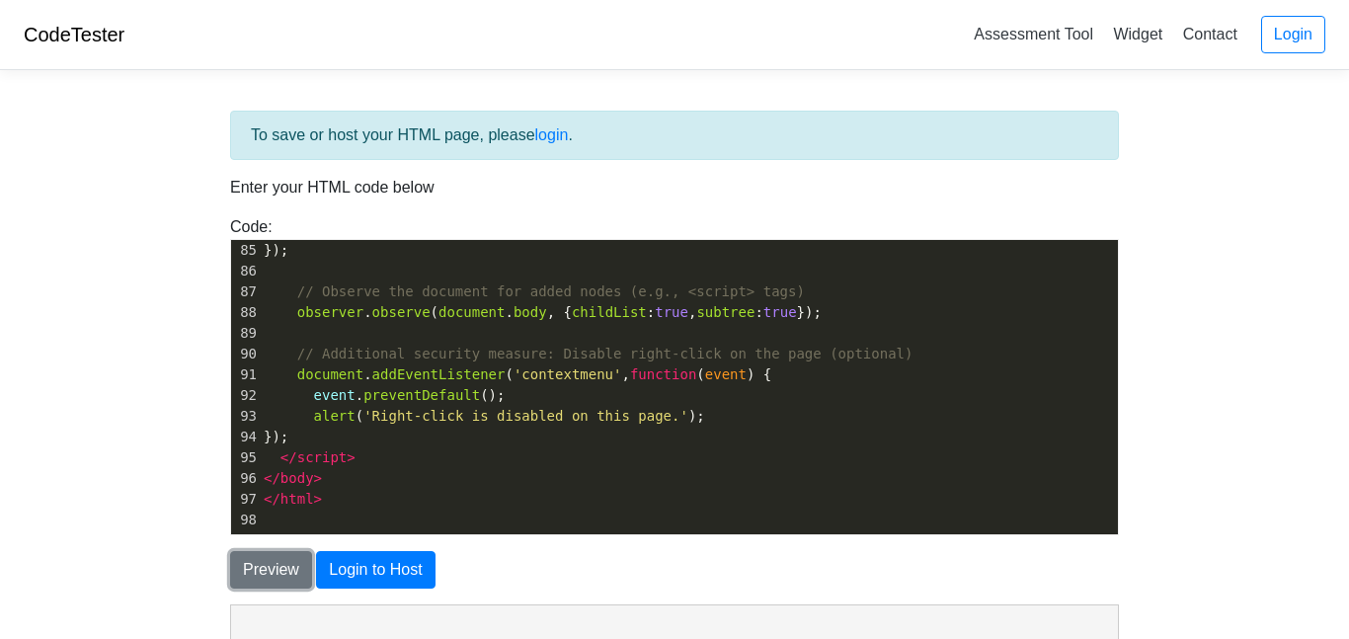
scroll to position [0, 0]
click at [171, 492] on body "CodeTester Assessment Tool Widget Contact Login To save or host your HTML page,…" at bounding box center [674, 564] width 1349 height 1129
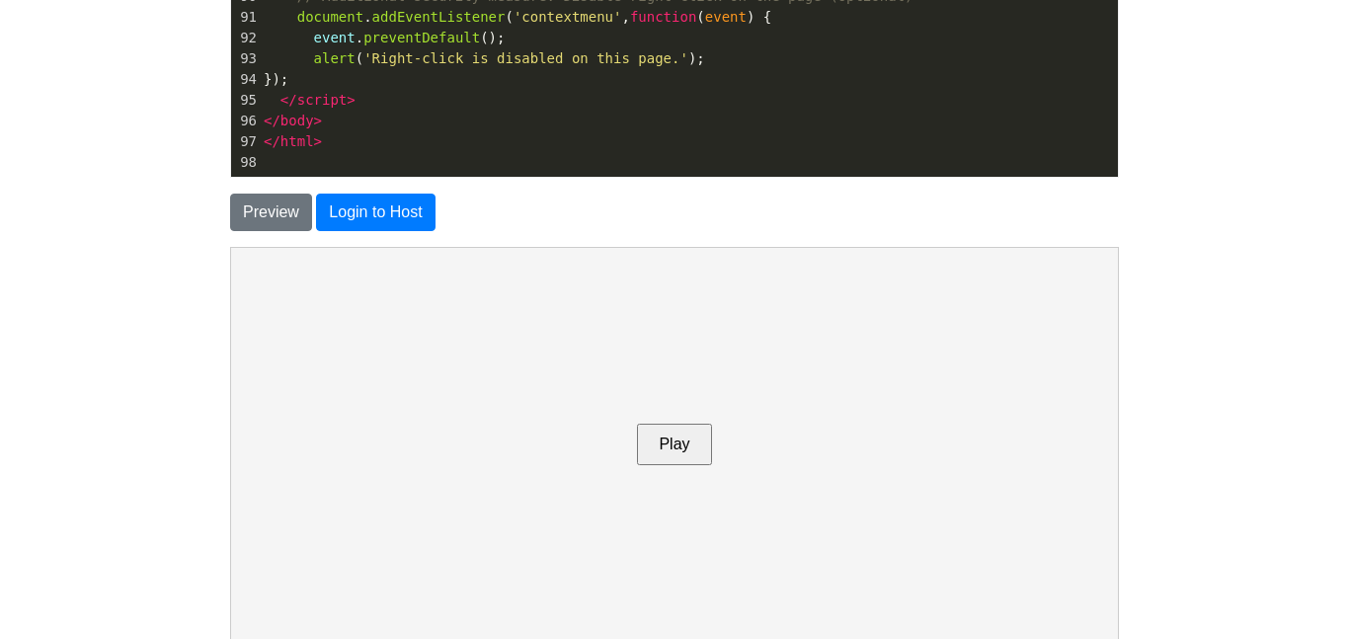
scroll to position [474, 0]
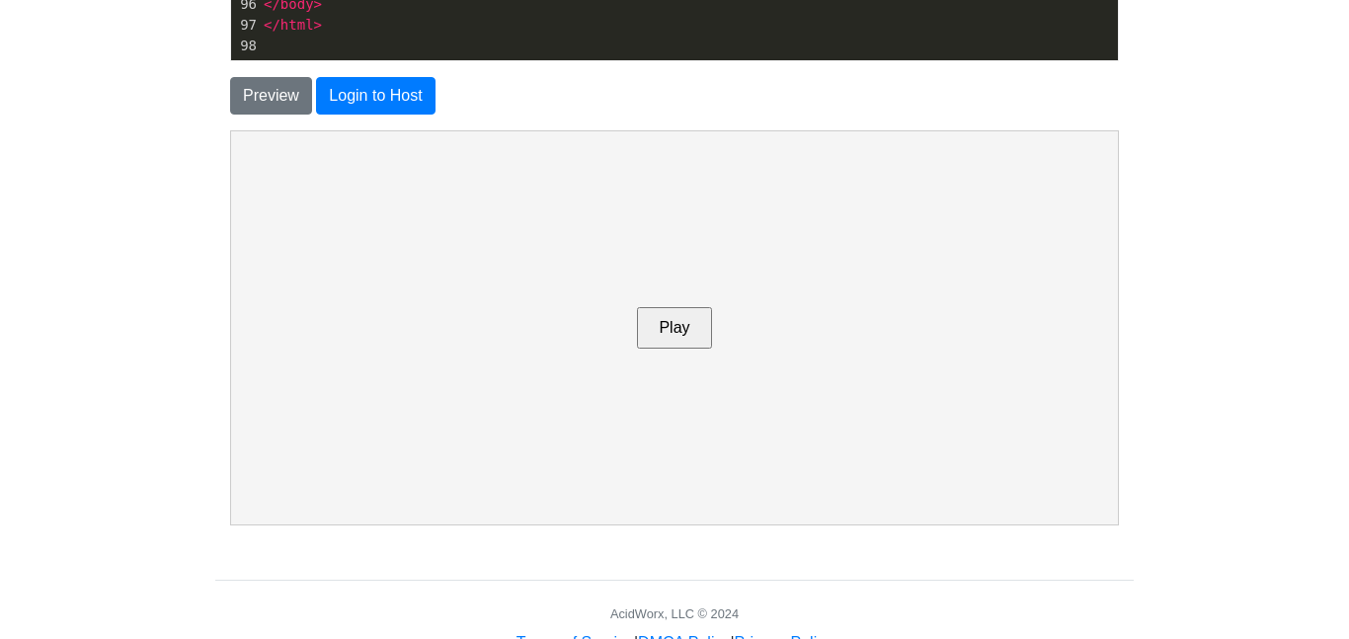
click at [671, 333] on button "Play" at bounding box center [673, 326] width 74 height 41
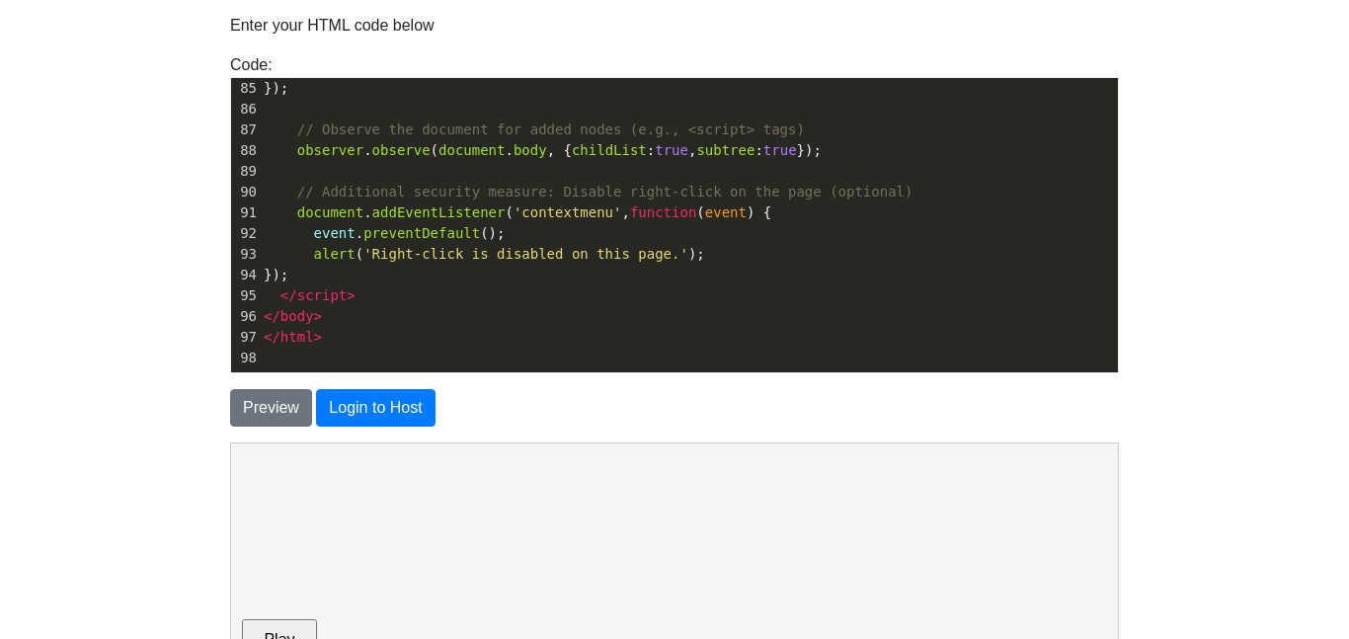
scroll to position [158, 0]
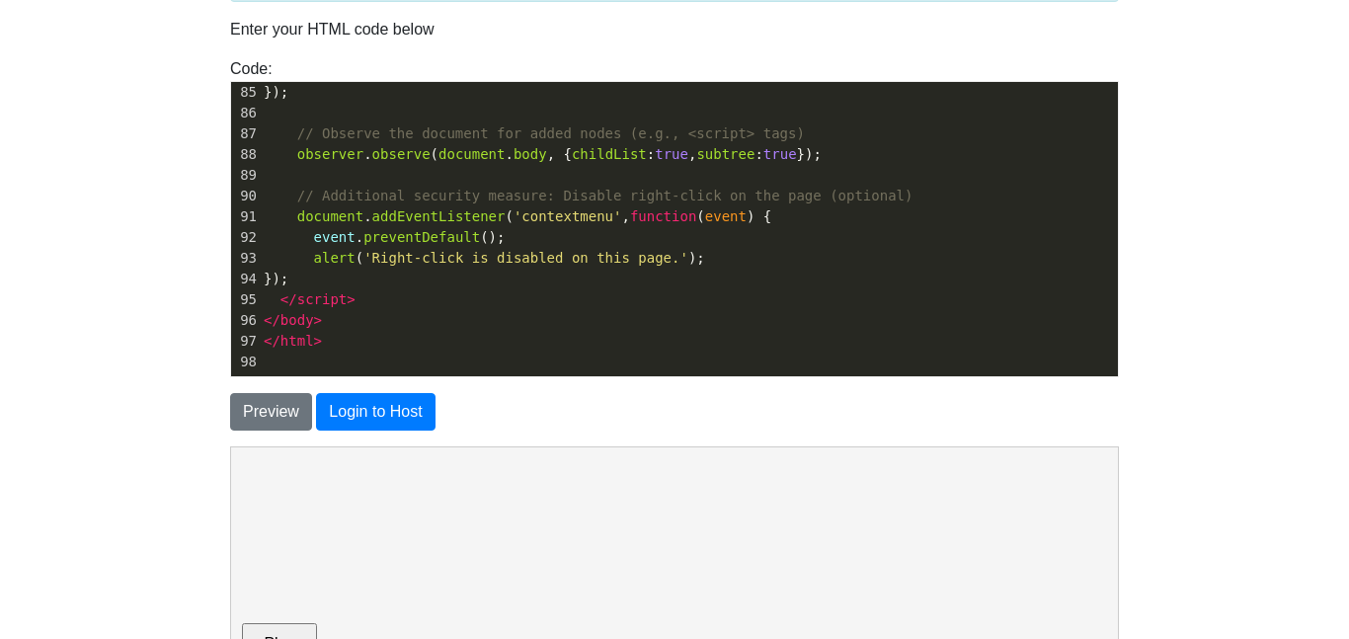
click at [561, 139] on span "// Observe the document for added nodes (e.g., <script> tags)" at bounding box center [551, 133] width 508 height 16
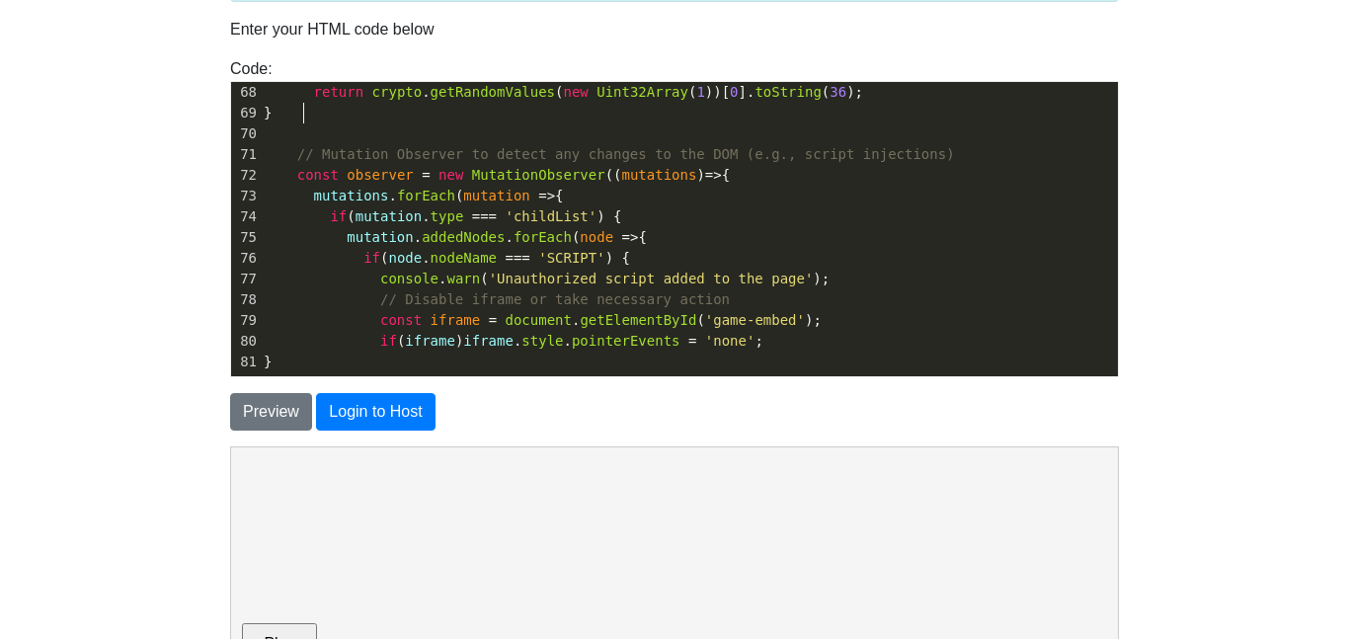
scroll to position [0, 0]
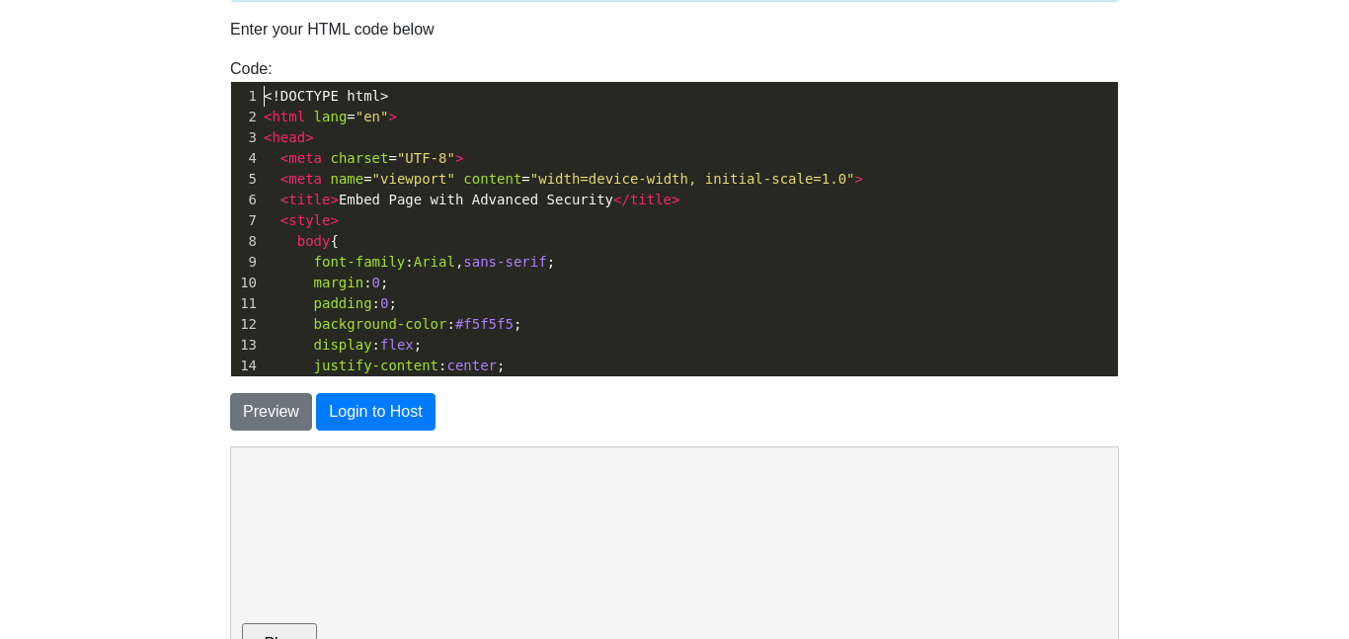
click at [603, 252] on pre "font-family : [PERSON_NAME] , sans-serif ;" at bounding box center [689, 262] width 858 height 21
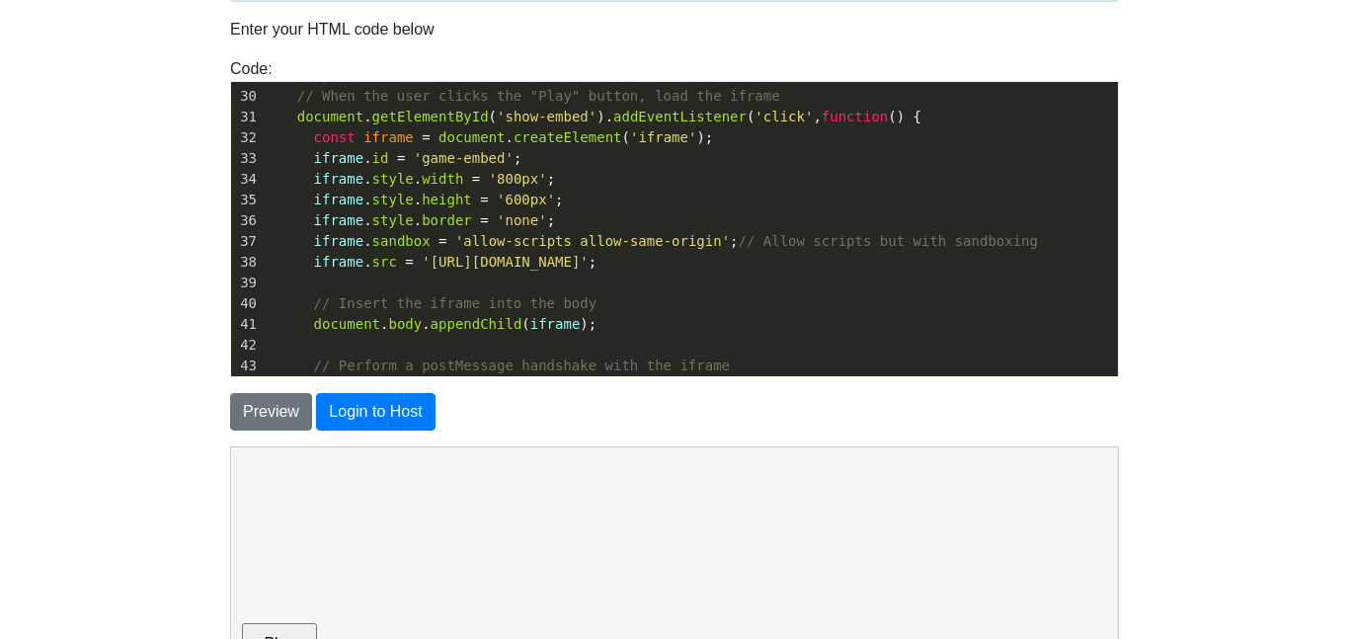
click at [536, 283] on pre "​" at bounding box center [689, 283] width 858 height 21
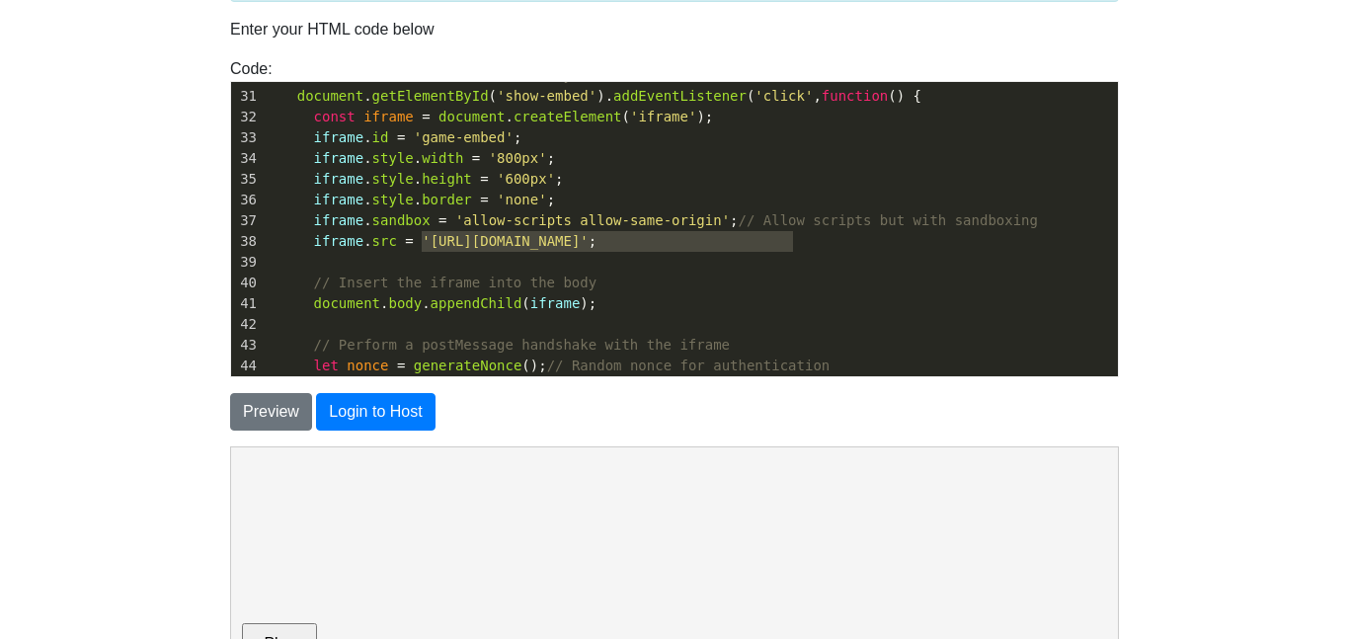
type textarea "[URL][DOMAIN_NAME]"
drag, startPoint x: 421, startPoint y: 243, endPoint x: 817, endPoint y: 237, distance: 396.1
click at [589, 237] on span "'[URL][DOMAIN_NAME]'" at bounding box center [505, 241] width 167 height 16
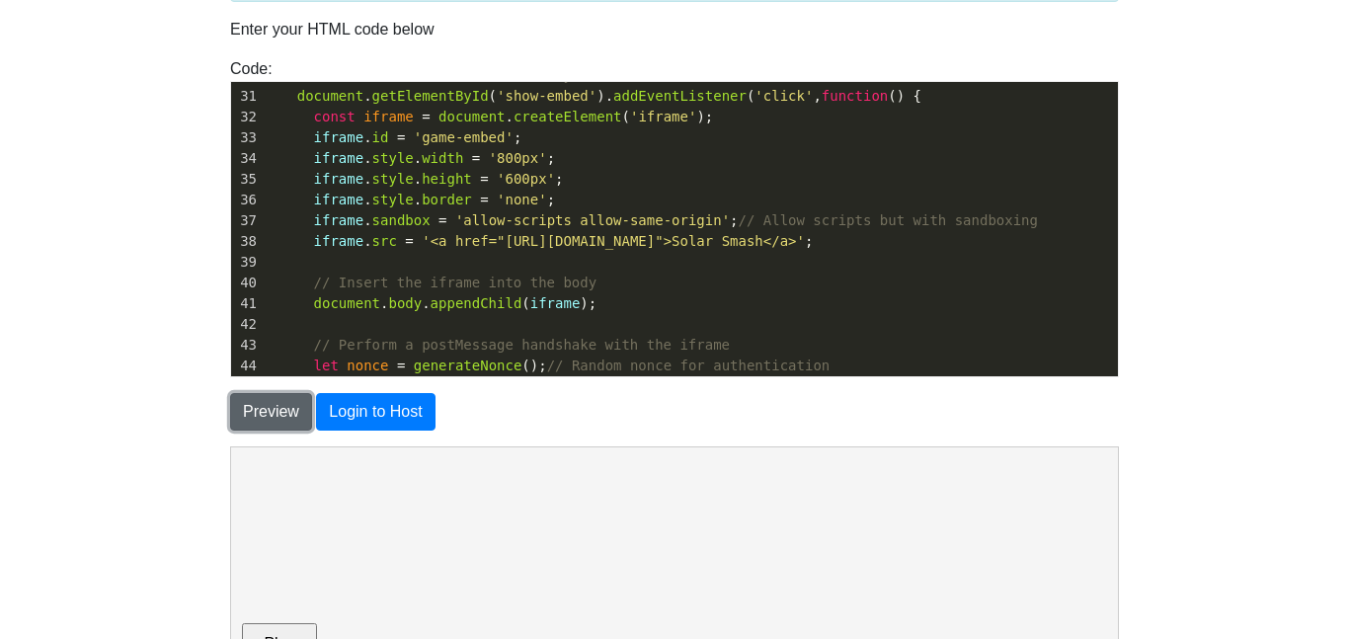
click at [284, 399] on button "Preview" at bounding box center [271, 412] width 82 height 38
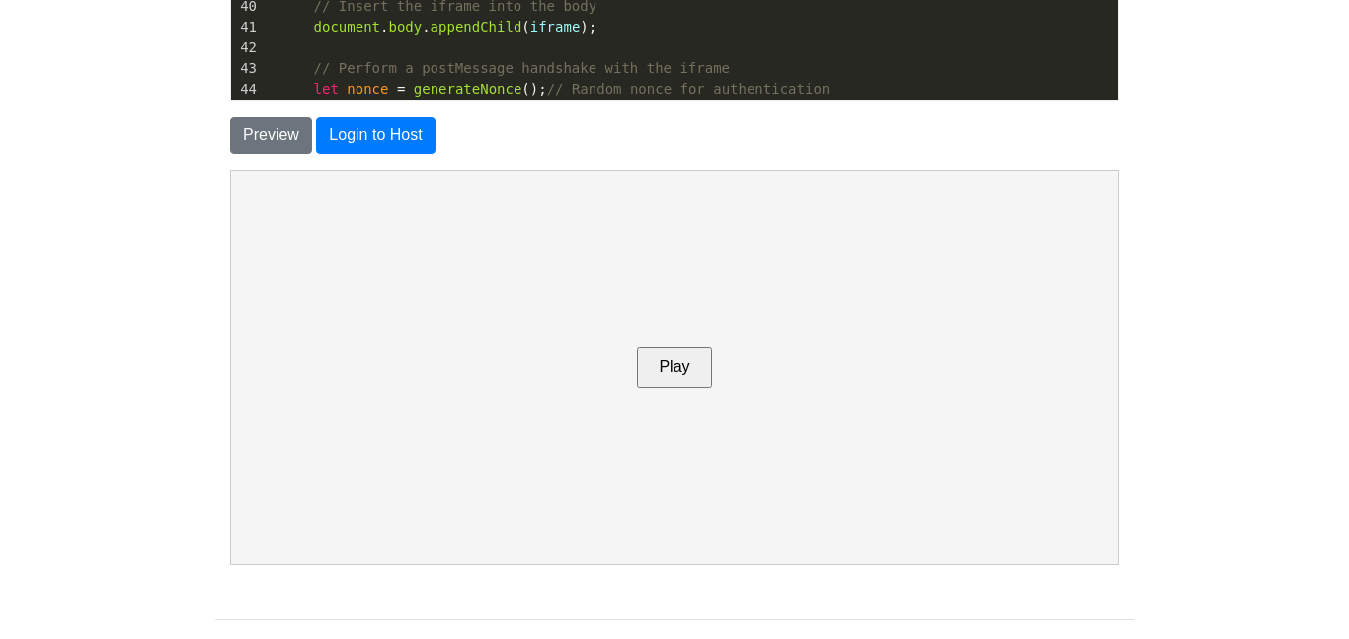
click at [674, 385] on button "Play" at bounding box center [673, 366] width 74 height 41
click at [670, 373] on button "Play" at bounding box center [673, 366] width 74 height 41
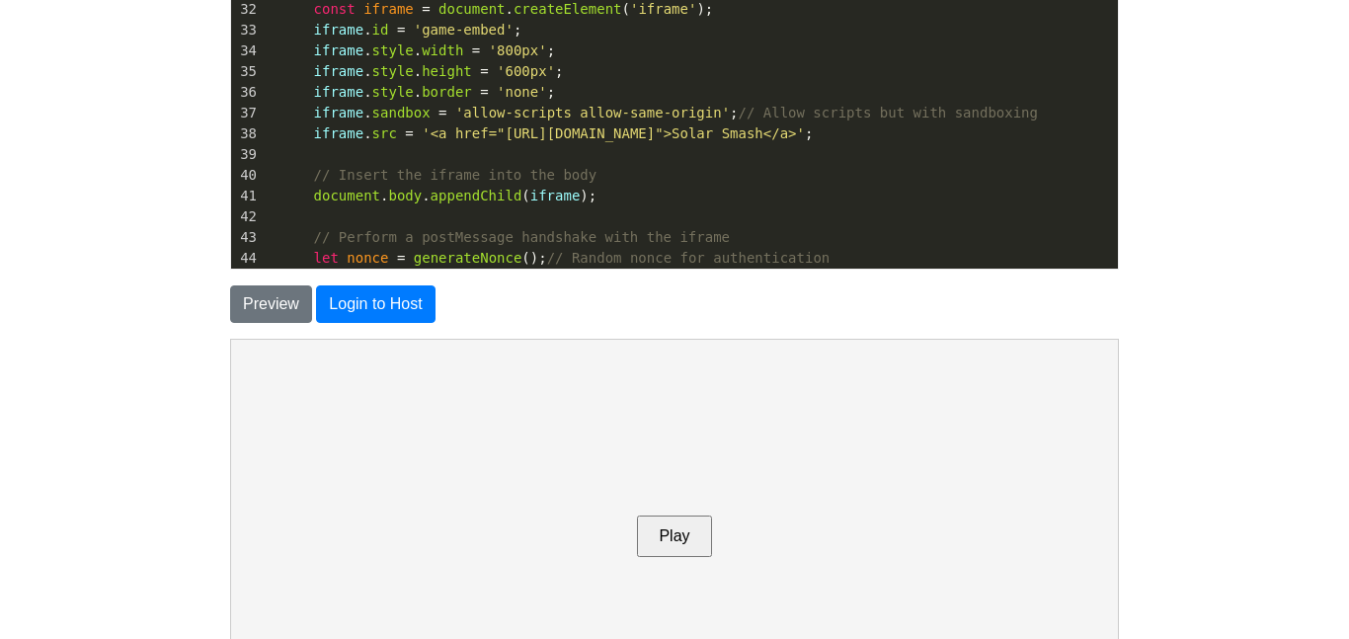
scroll to position [198, 0]
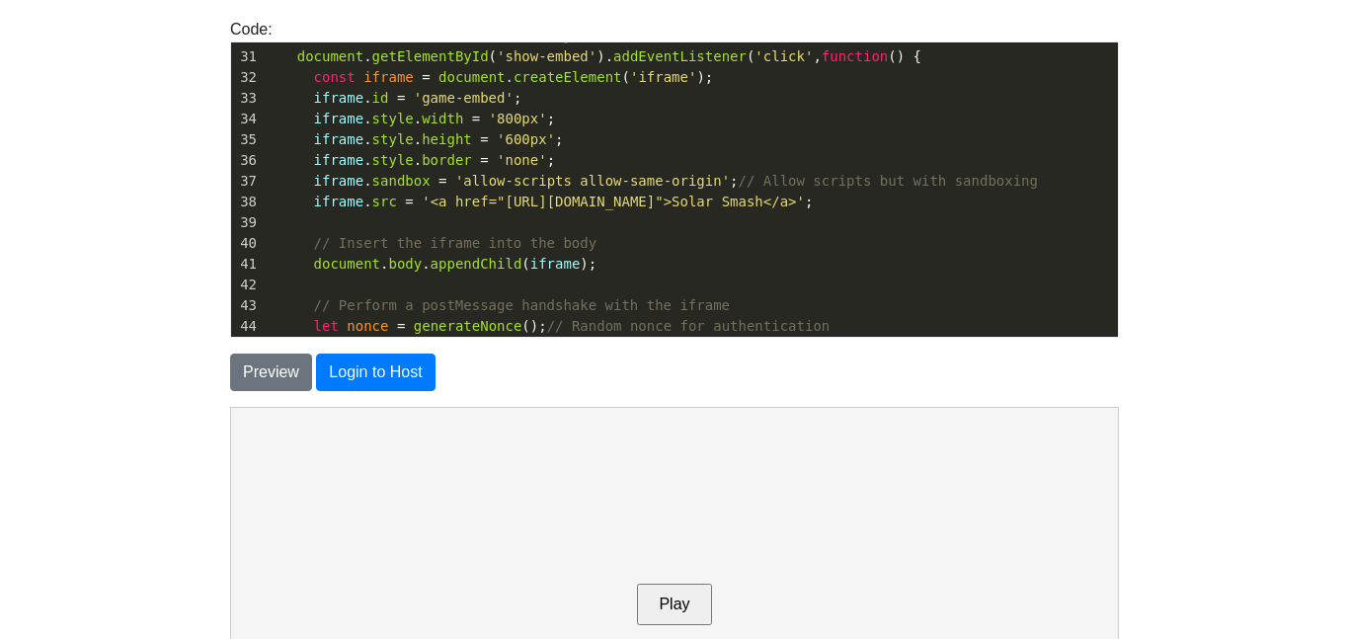
click at [635, 263] on pre "document . body . appendChild ( iframe );" at bounding box center [689, 264] width 858 height 21
type textarea "[URL][DOMAIN_NAME]"
click at [596, 235] on pre "// Insert the iframe into the body" at bounding box center [689, 243] width 858 height 21
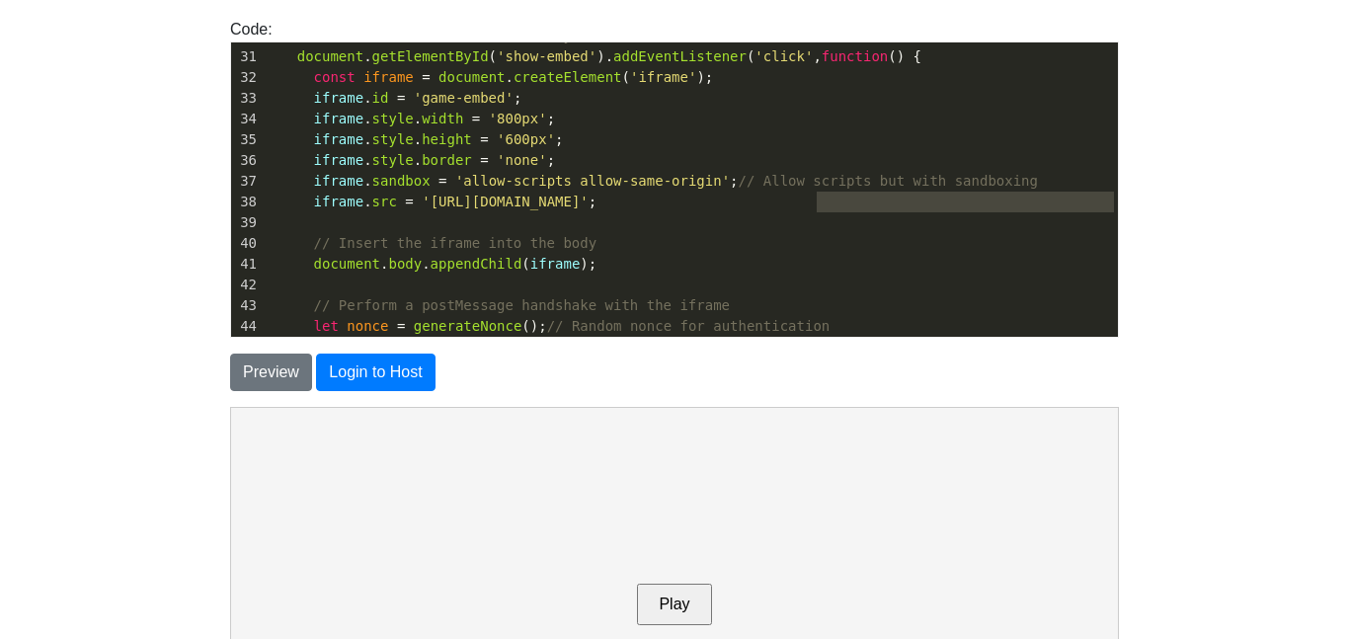
drag, startPoint x: 816, startPoint y: 203, endPoint x: 502, endPoint y: 195, distance: 314.2
click at [502, 195] on span "'[URL][DOMAIN_NAME]'" at bounding box center [505, 202] width 167 height 16
type textarea "[DOMAIN_NAME][URL]"
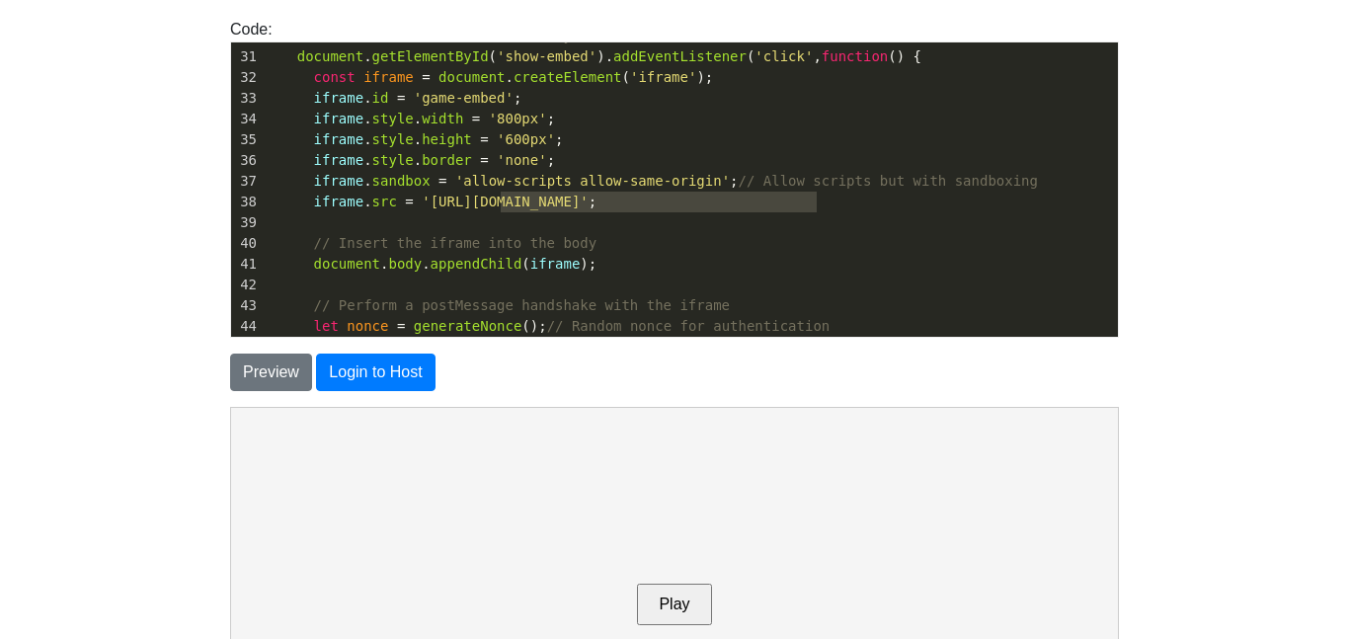
click at [1271, 144] on body "CodeTester Assessment Tool Widget Contact Login To save or host your HTML page,…" at bounding box center [674, 366] width 1349 height 1129
click at [589, 199] on span "'[URL][DOMAIN_NAME]'" at bounding box center [505, 202] width 167 height 16
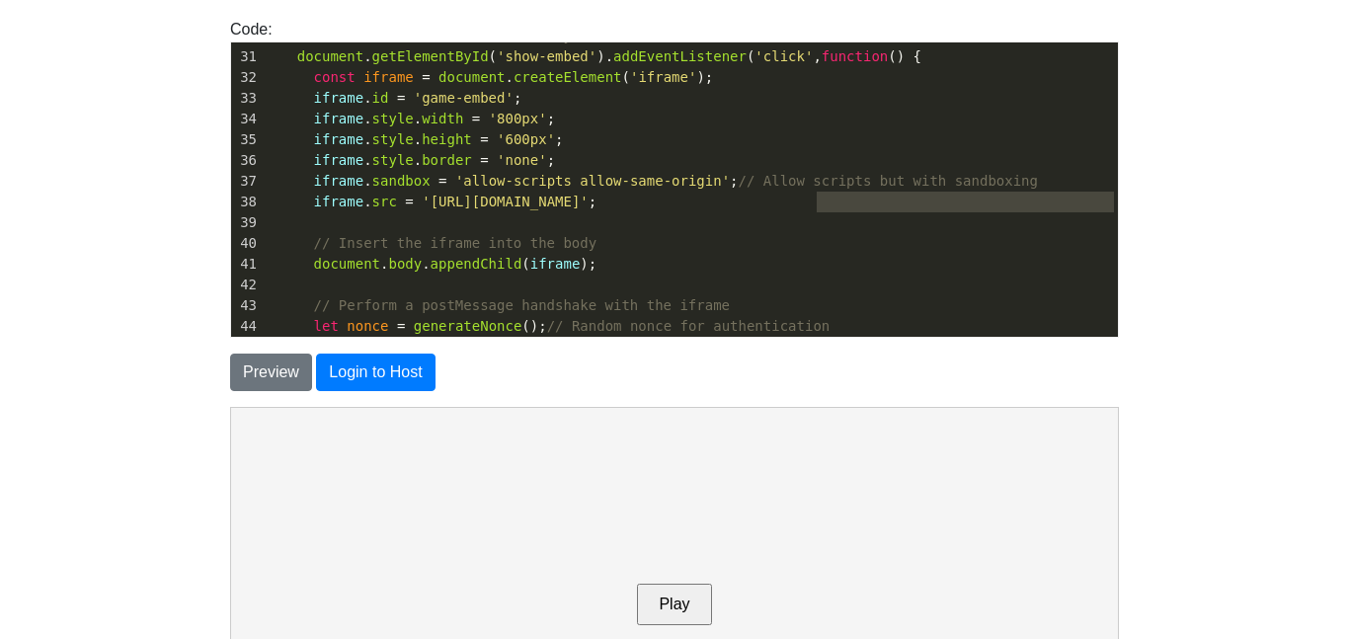
type textarea "[URL][DOMAIN_NAME]"
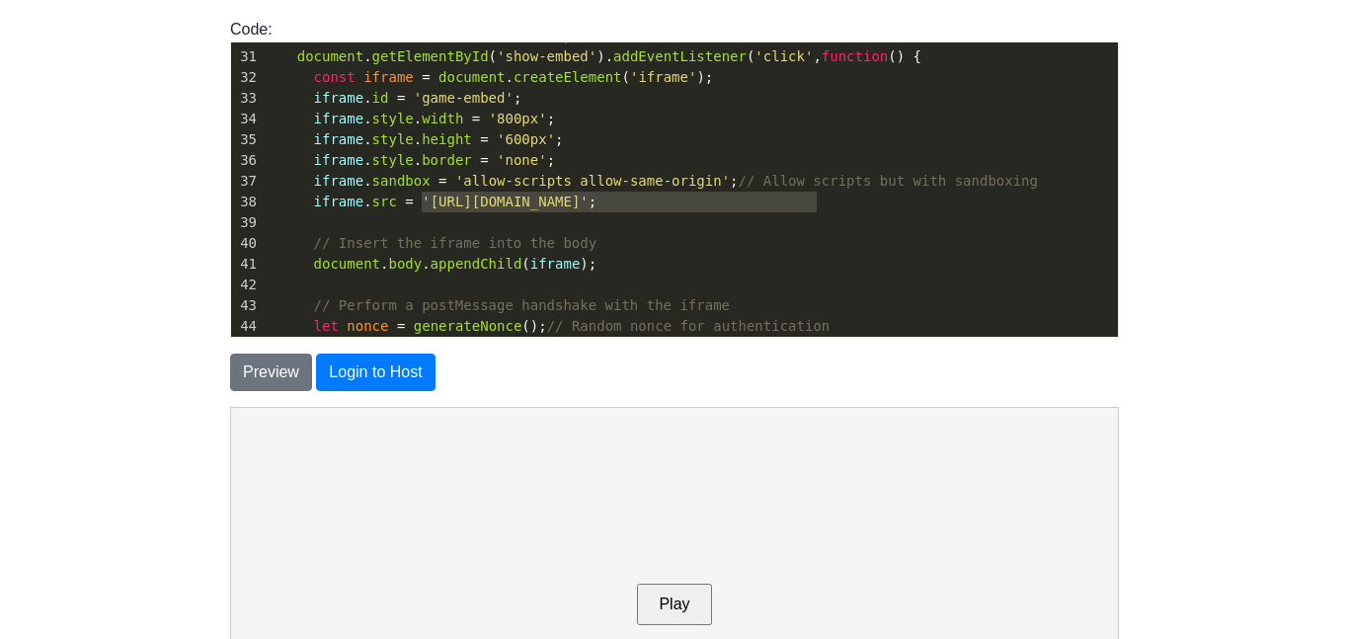
drag, startPoint x: 816, startPoint y: 199, endPoint x: 423, endPoint y: 207, distance: 393.2
click at [423, 207] on span "'[URL][DOMAIN_NAME]'" at bounding box center [505, 202] width 167 height 16
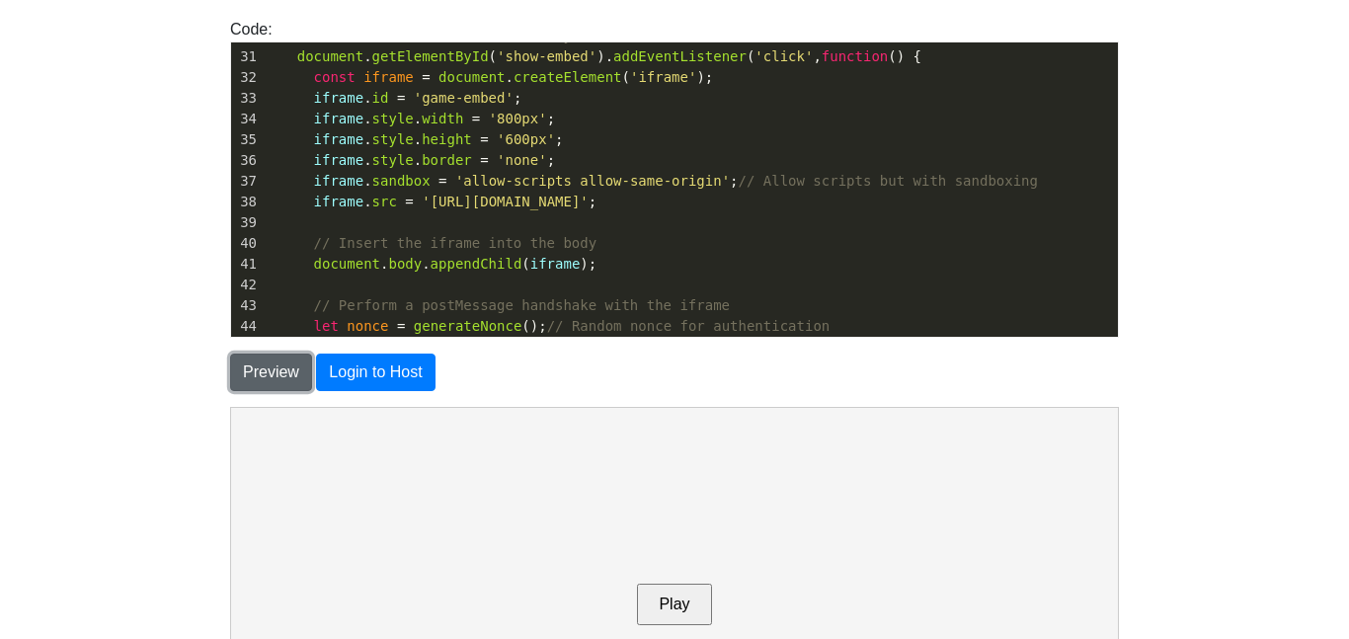
click at [275, 370] on button "Preview" at bounding box center [271, 373] width 82 height 38
click at [136, 403] on body "CodeTester Assessment Tool Widget Contact Login To save or host your HTML page,…" at bounding box center [674, 366] width 1349 height 1129
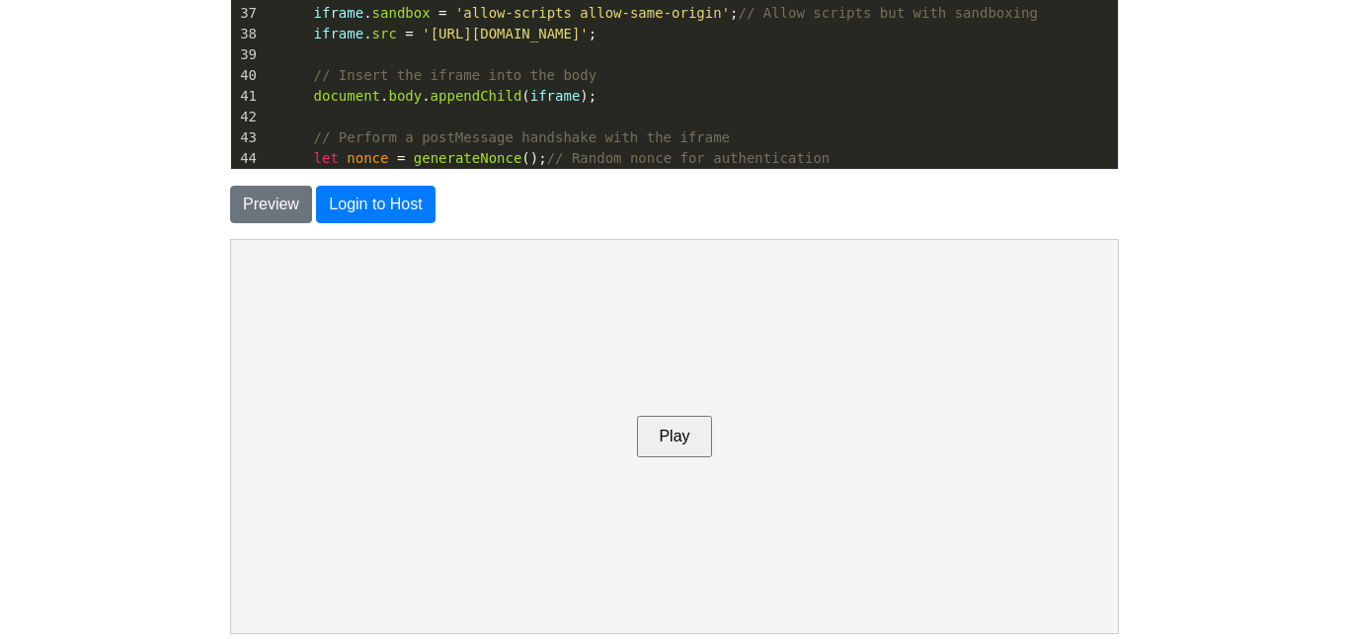
scroll to position [395, 0]
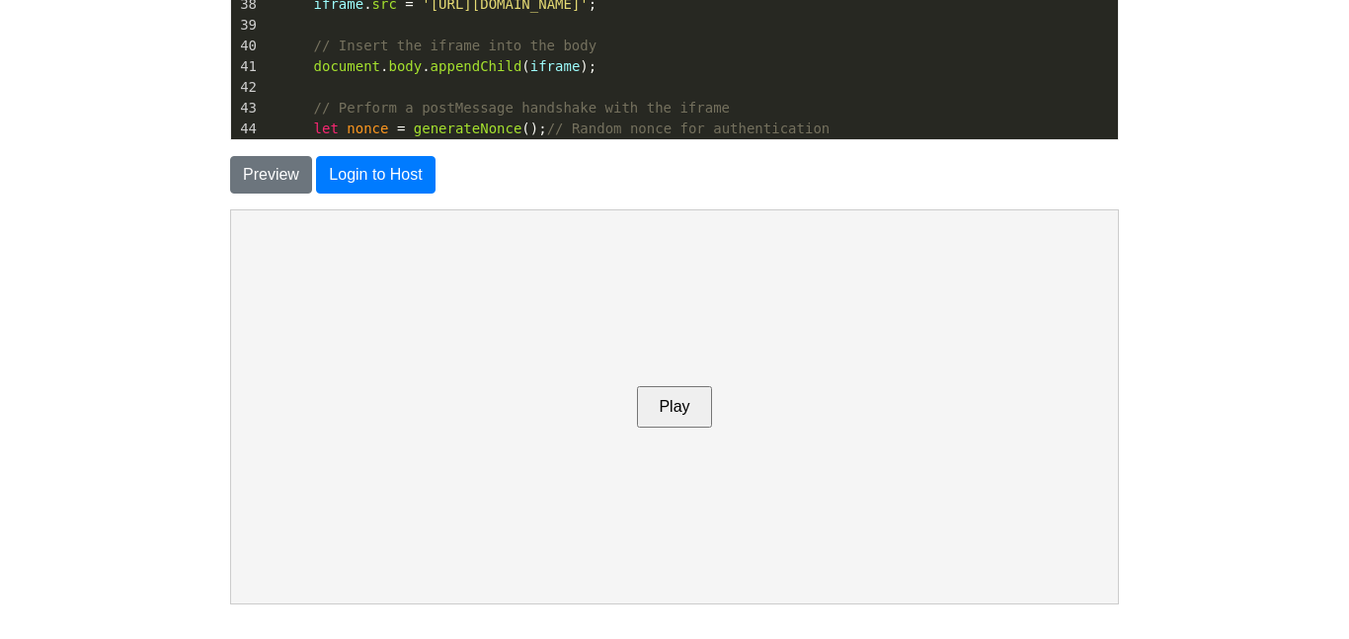
click at [674, 416] on button "Play" at bounding box center [673, 405] width 74 height 41
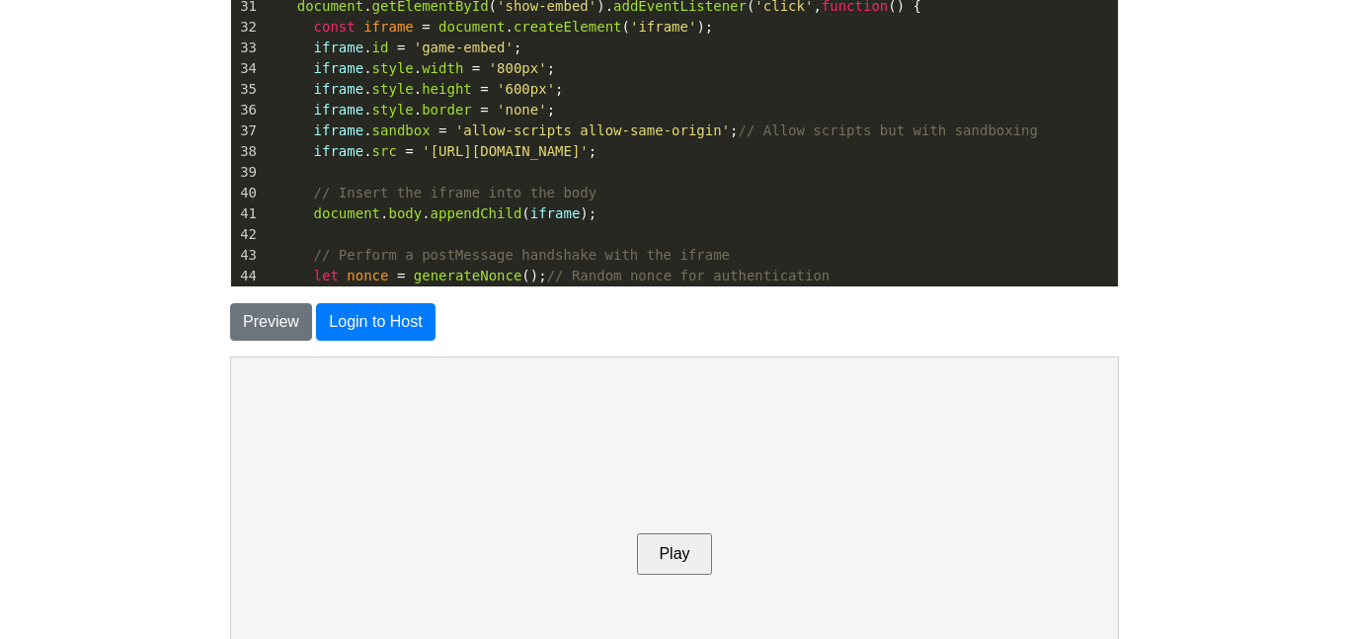
scroll to position [237, 0]
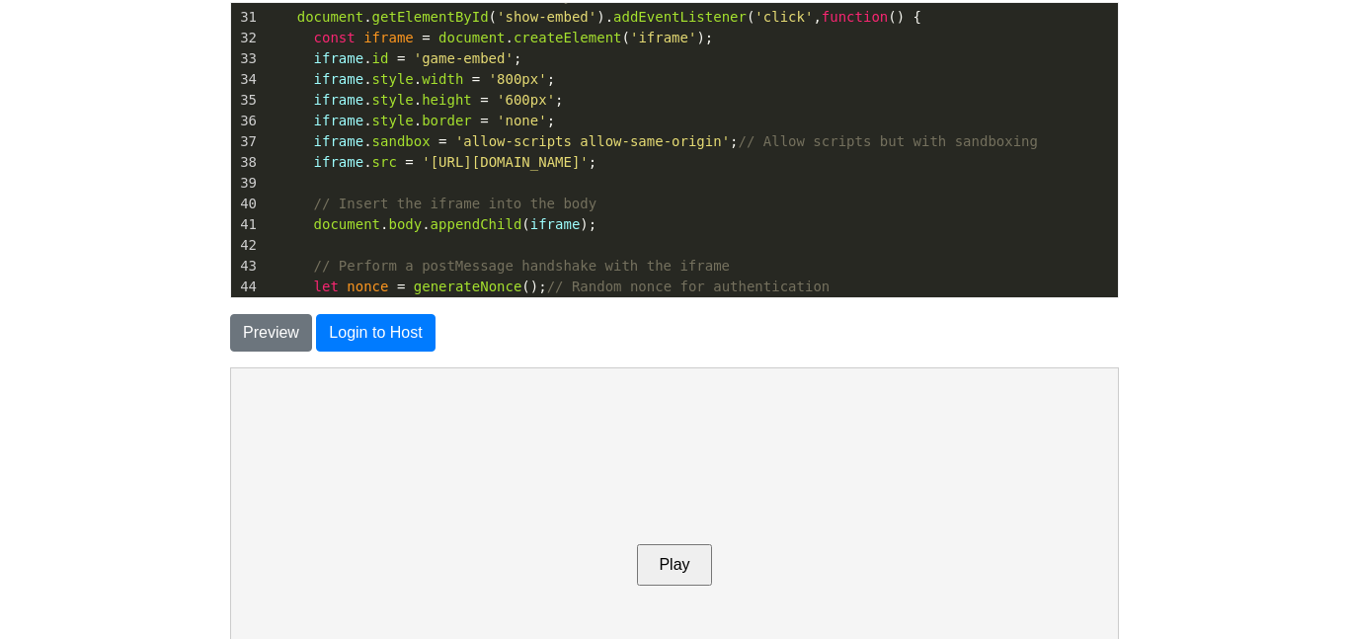
click at [670, 565] on button "Play" at bounding box center [673, 563] width 74 height 41
